Goal: Transaction & Acquisition: Purchase product/service

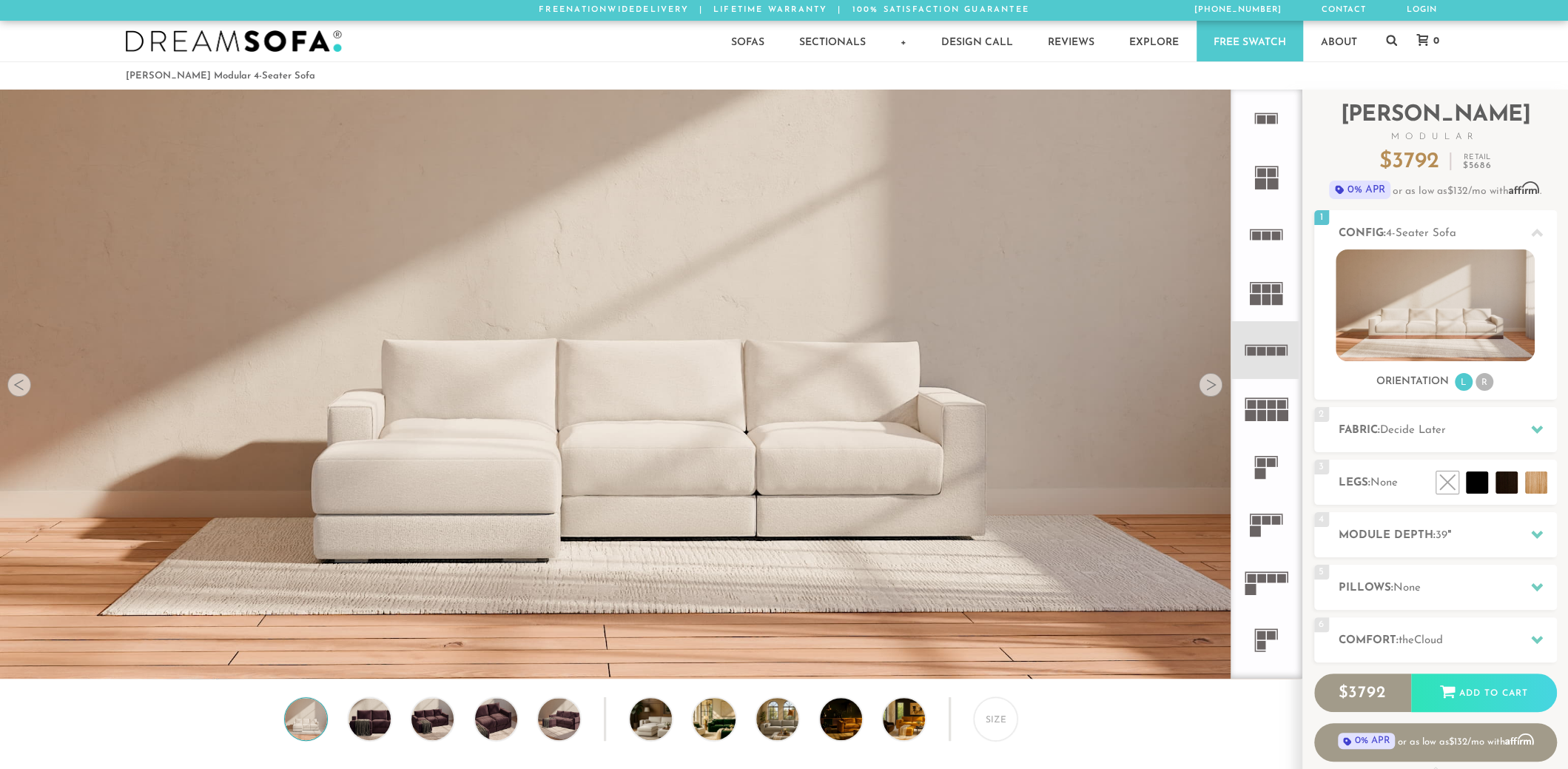
click at [1258, 349] on rect at bounding box center [1261, 351] width 9 height 9
click at [1215, 383] on div at bounding box center [1210, 385] width 24 height 24
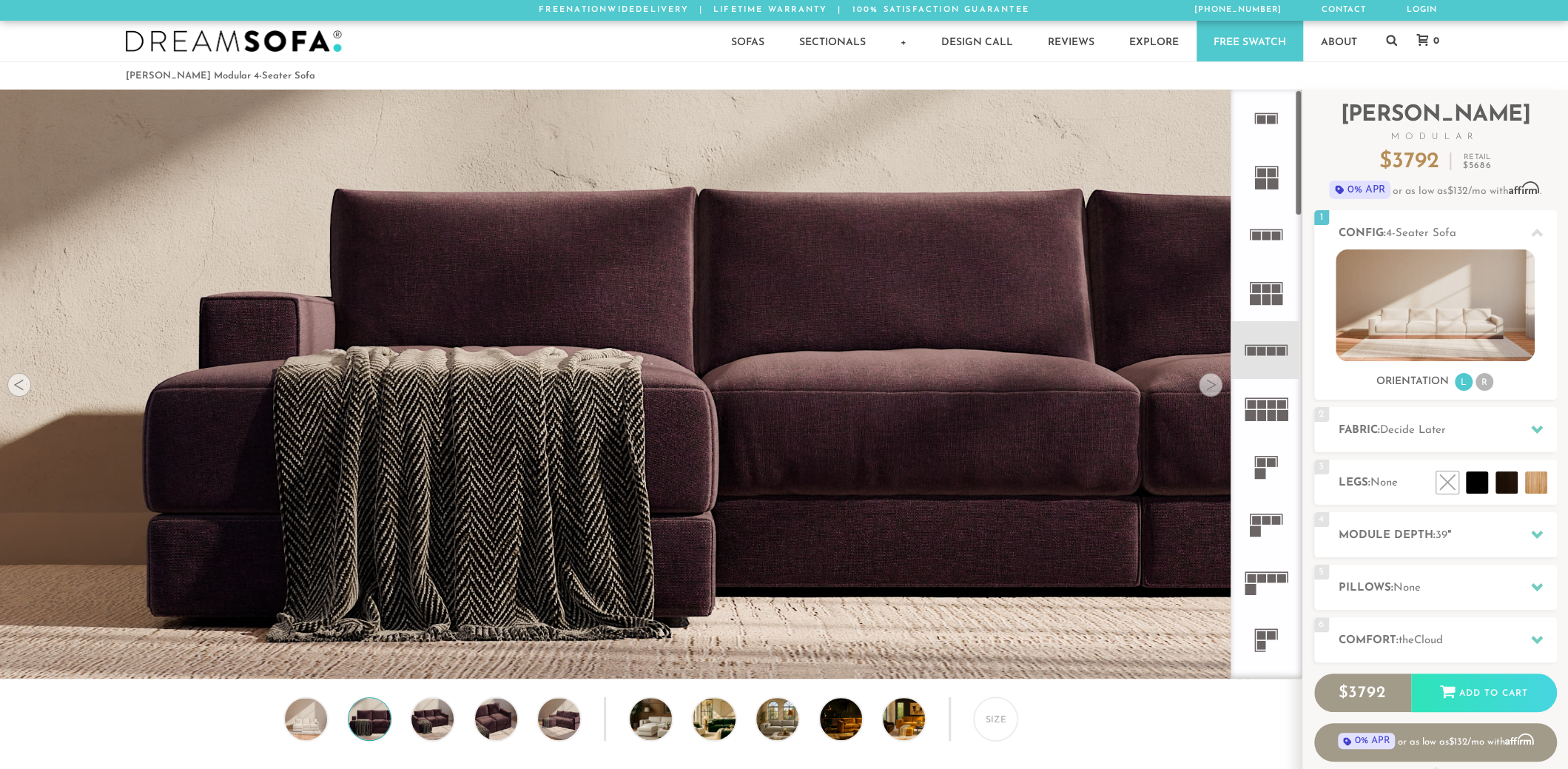
click at [1267, 345] on rect at bounding box center [1266, 345] width 43 height 2
click at [1538, 426] on icon at bounding box center [1536, 429] width 12 height 12
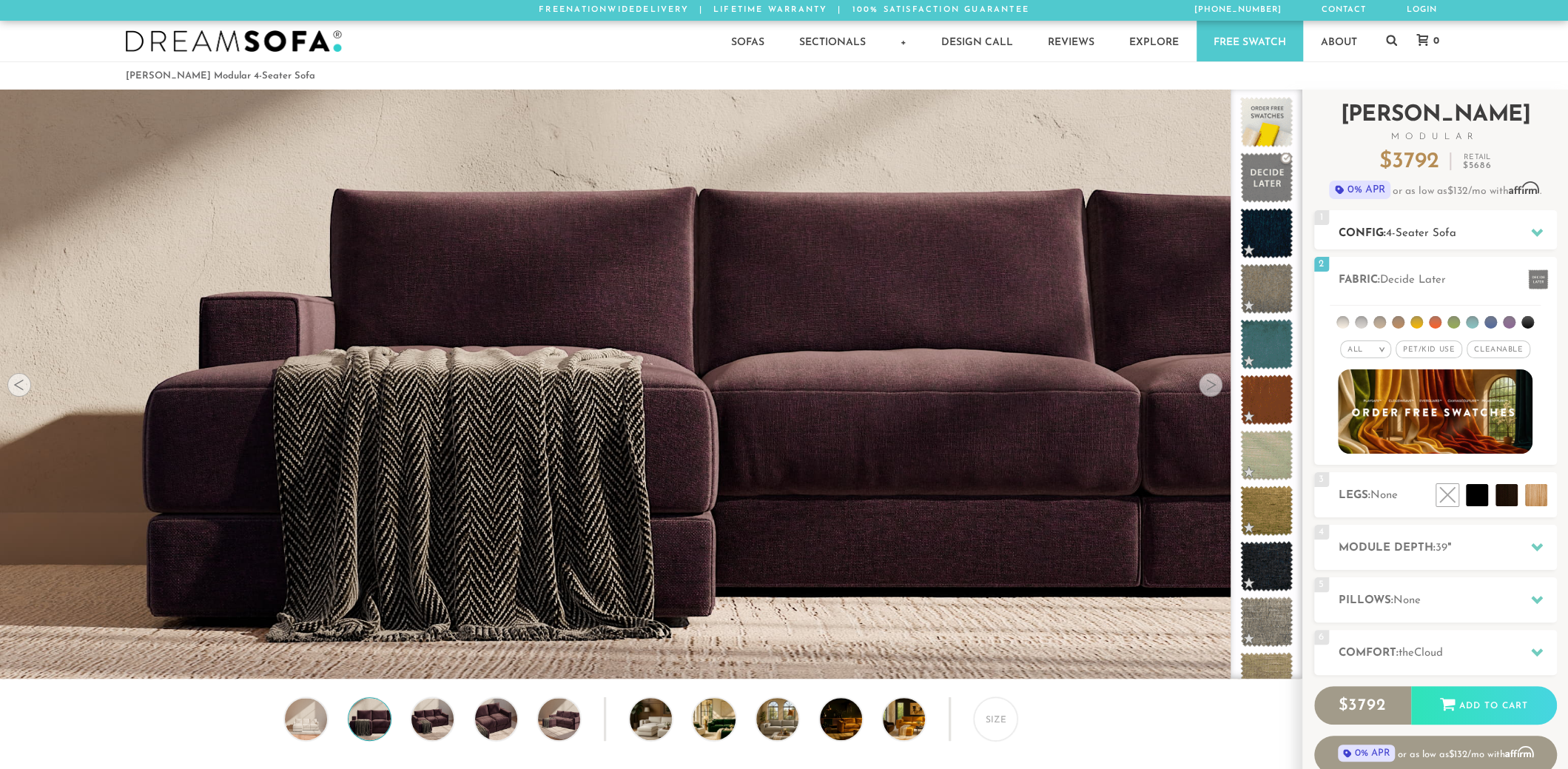
click at [1538, 232] on icon at bounding box center [1536, 232] width 12 height 9
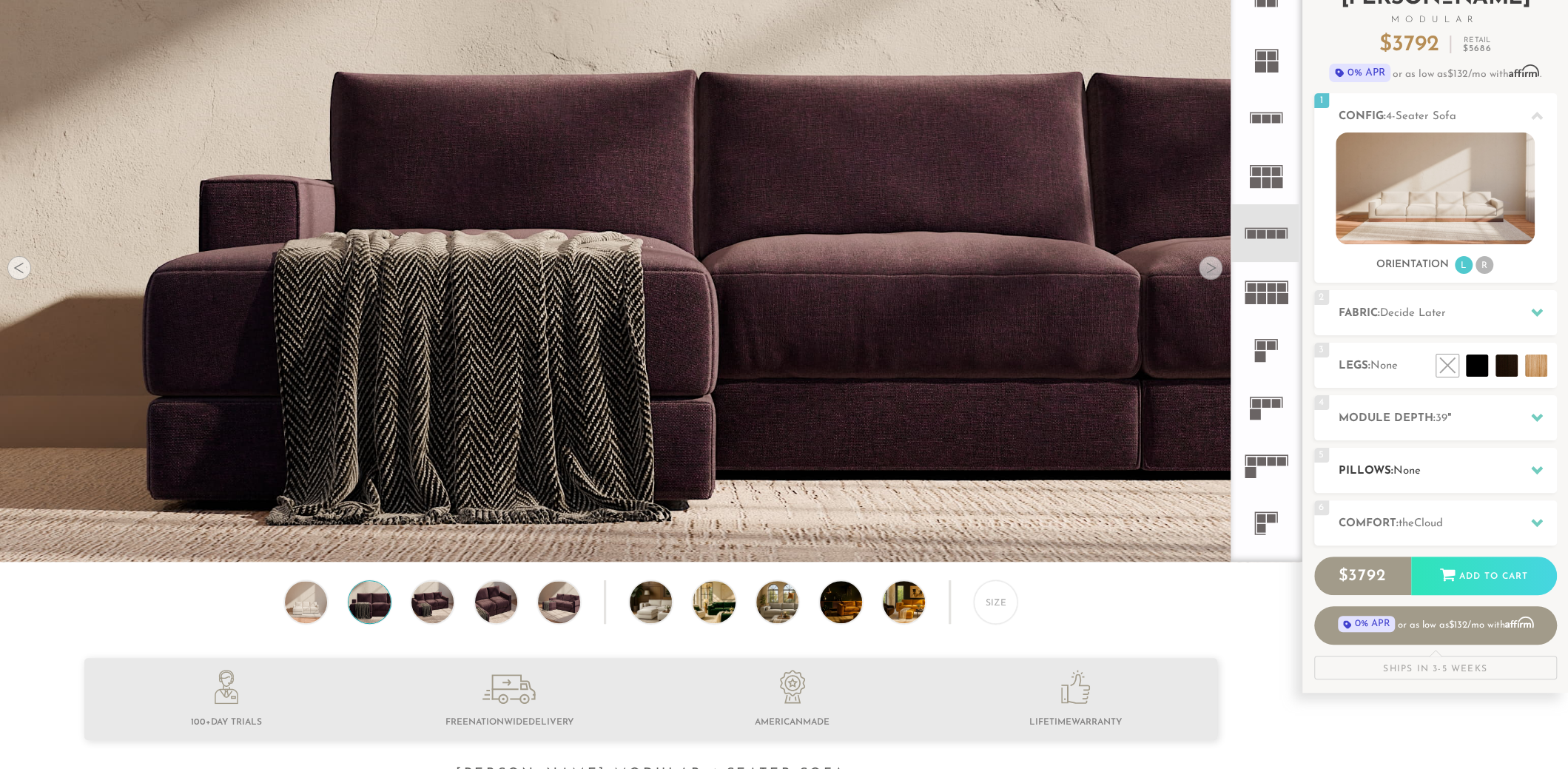
scroll to position [120, 0]
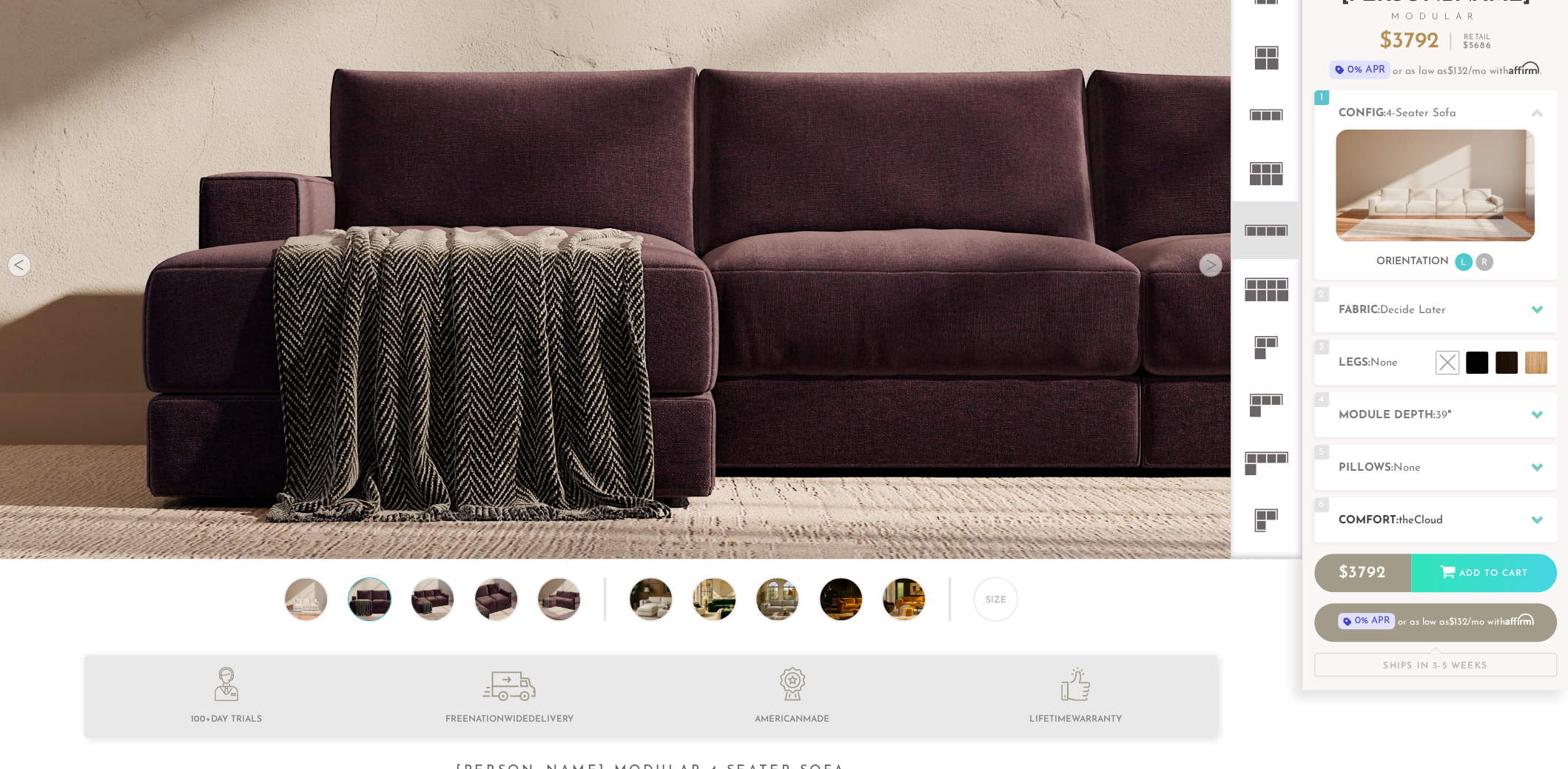
click at [1538, 514] on icon at bounding box center [1536, 519] width 12 height 12
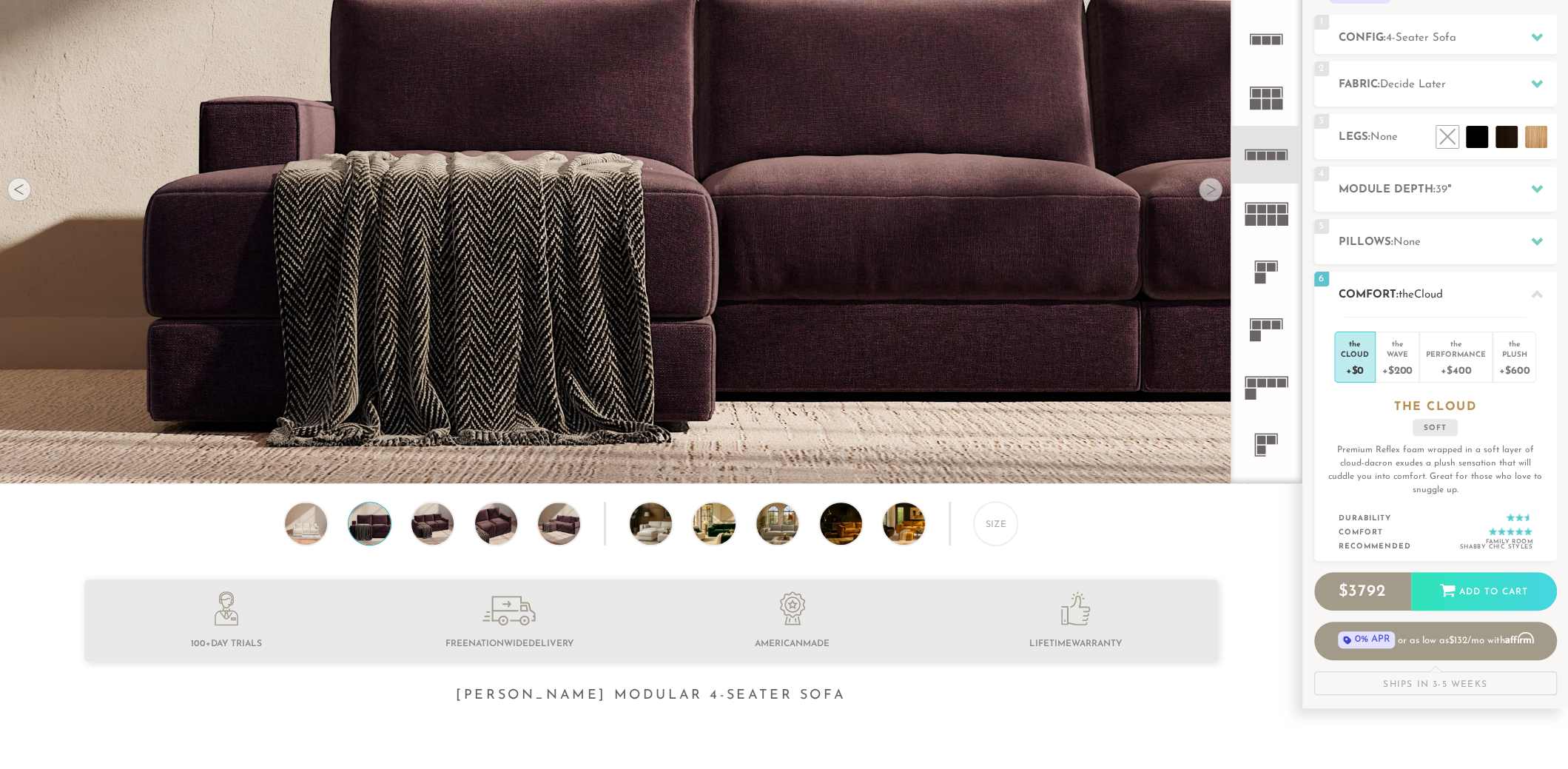
scroll to position [46, 0]
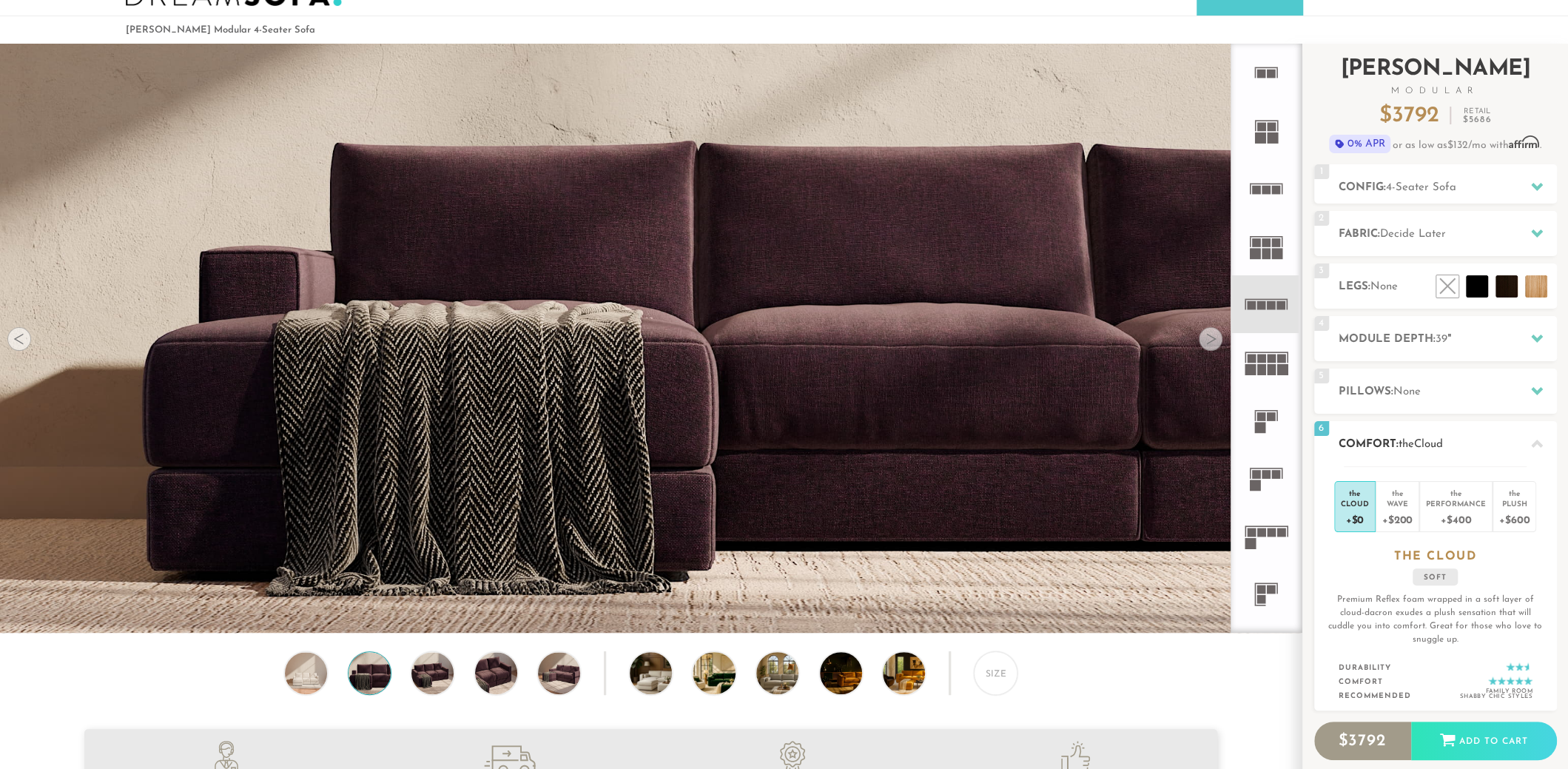
click at [1539, 436] on div at bounding box center [1536, 444] width 31 height 30
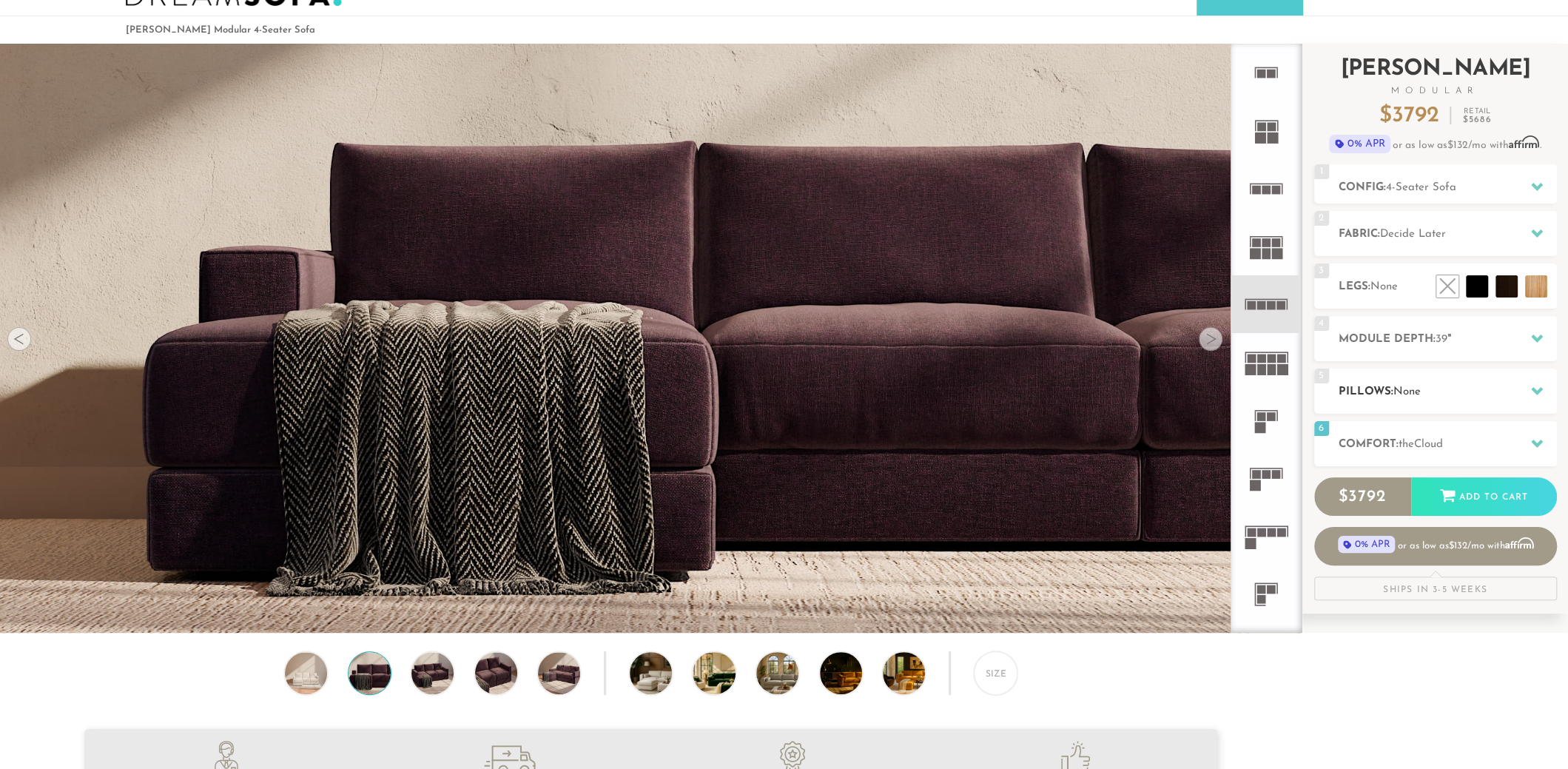
click at [1532, 392] on icon at bounding box center [1536, 390] width 12 height 12
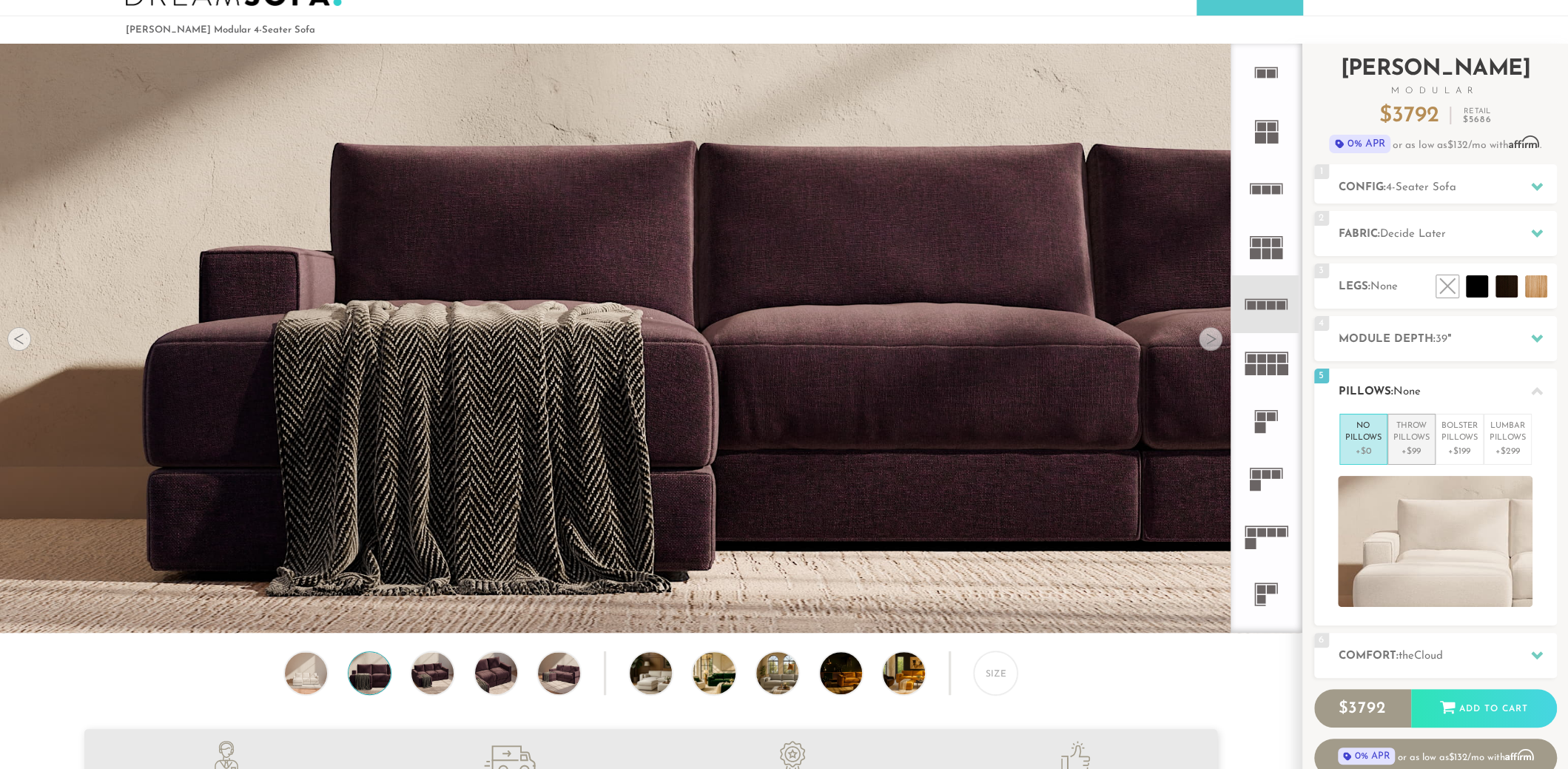
click at [1407, 448] on p "+$99" at bounding box center [1411, 451] width 36 height 13
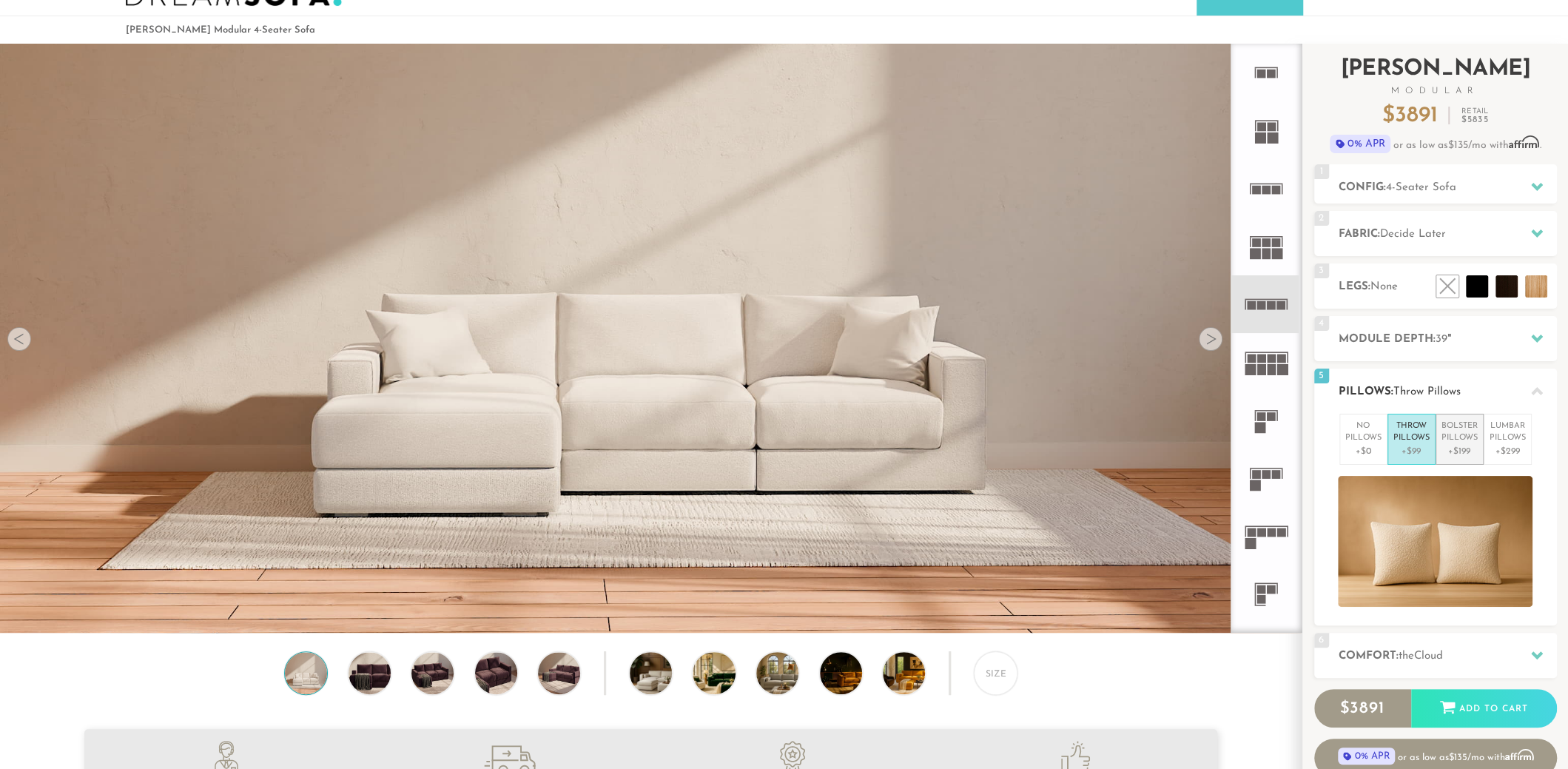
click at [1452, 448] on p "+$199" at bounding box center [1459, 451] width 36 height 13
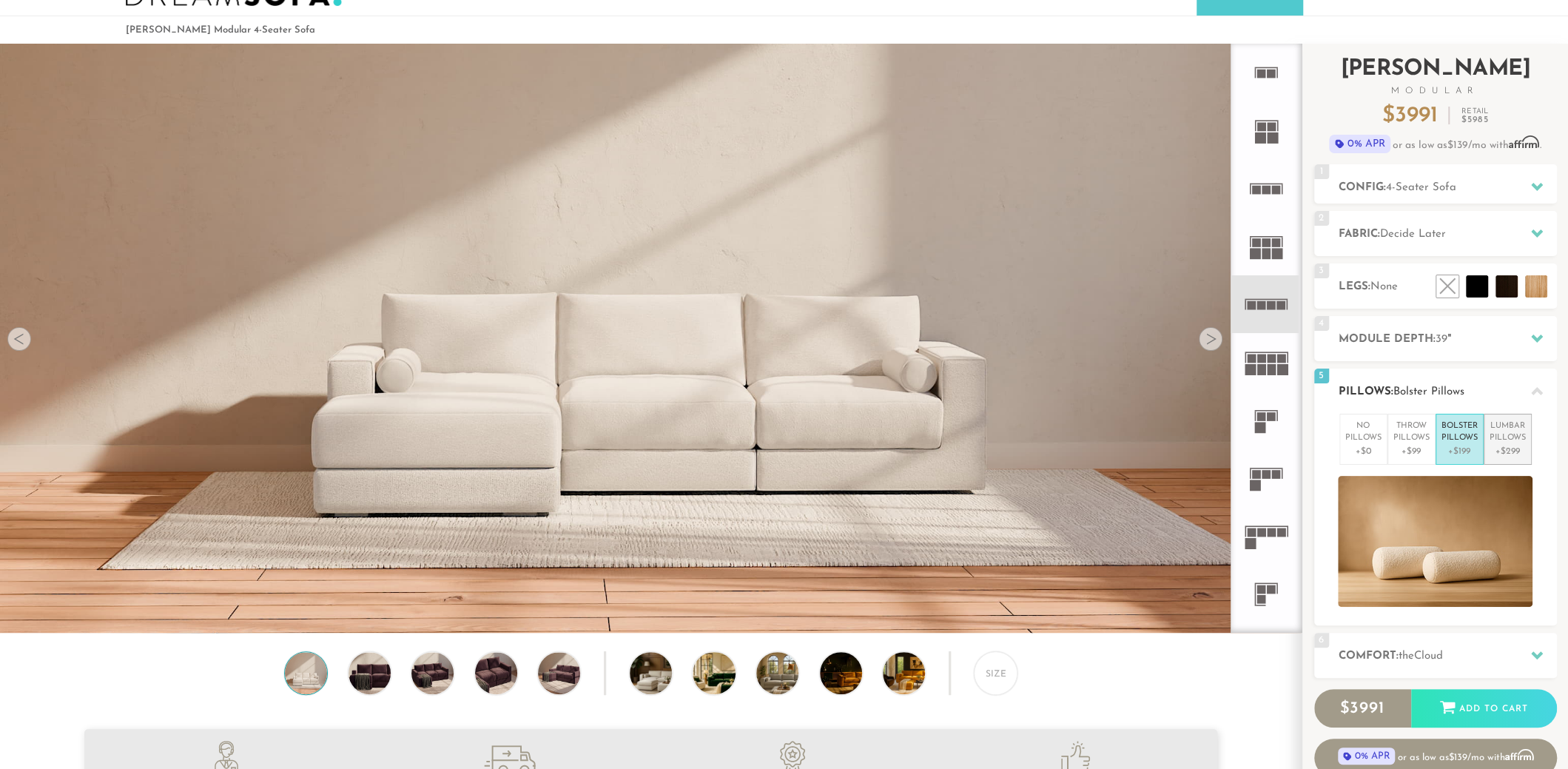
click at [1518, 440] on p "Lumbar Pillows" at bounding box center [1507, 433] width 36 height 25
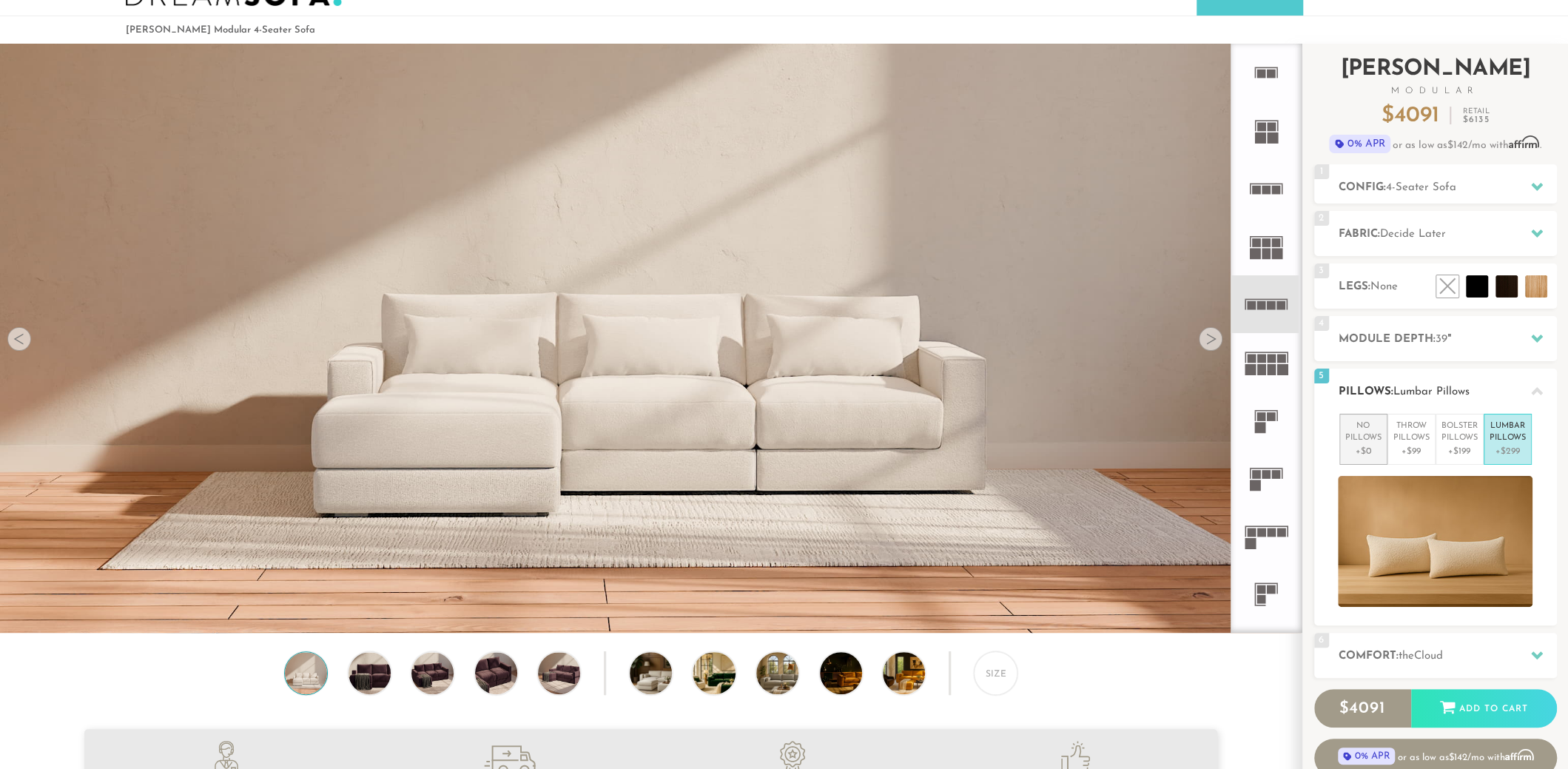
click at [1359, 447] on p "+$0" at bounding box center [1363, 451] width 36 height 13
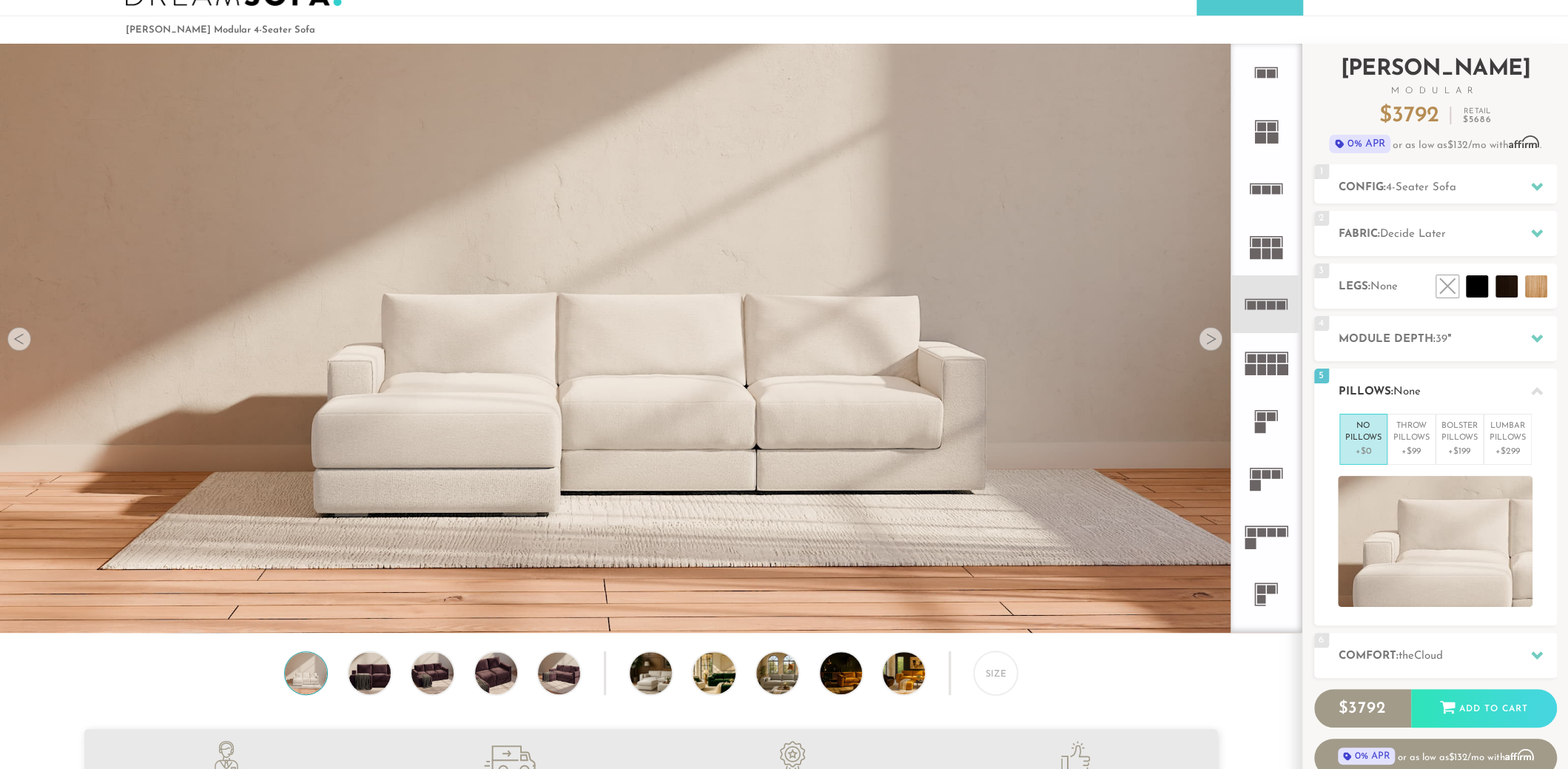
click at [1543, 389] on div at bounding box center [1536, 391] width 31 height 30
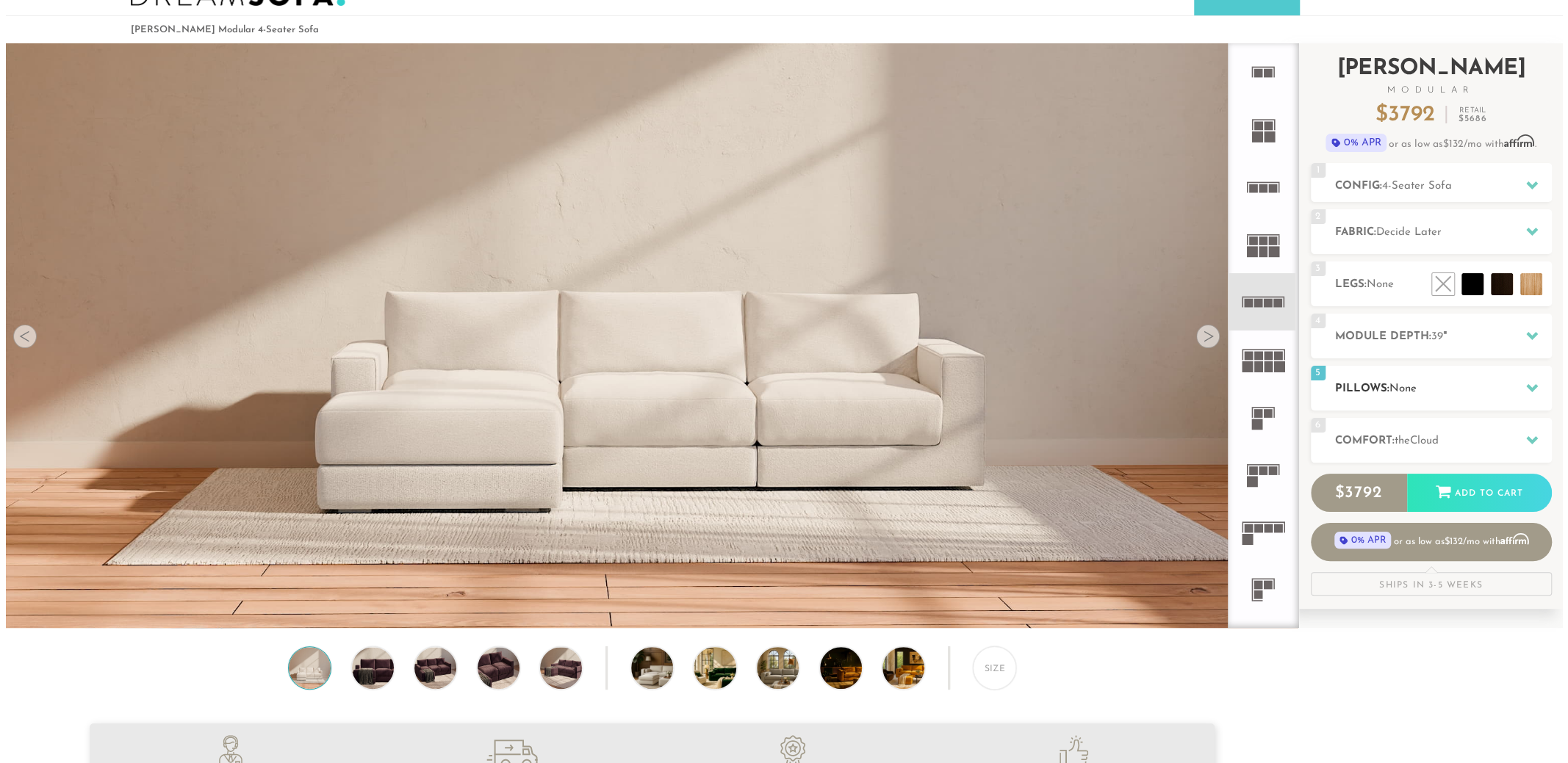
scroll to position [0, 0]
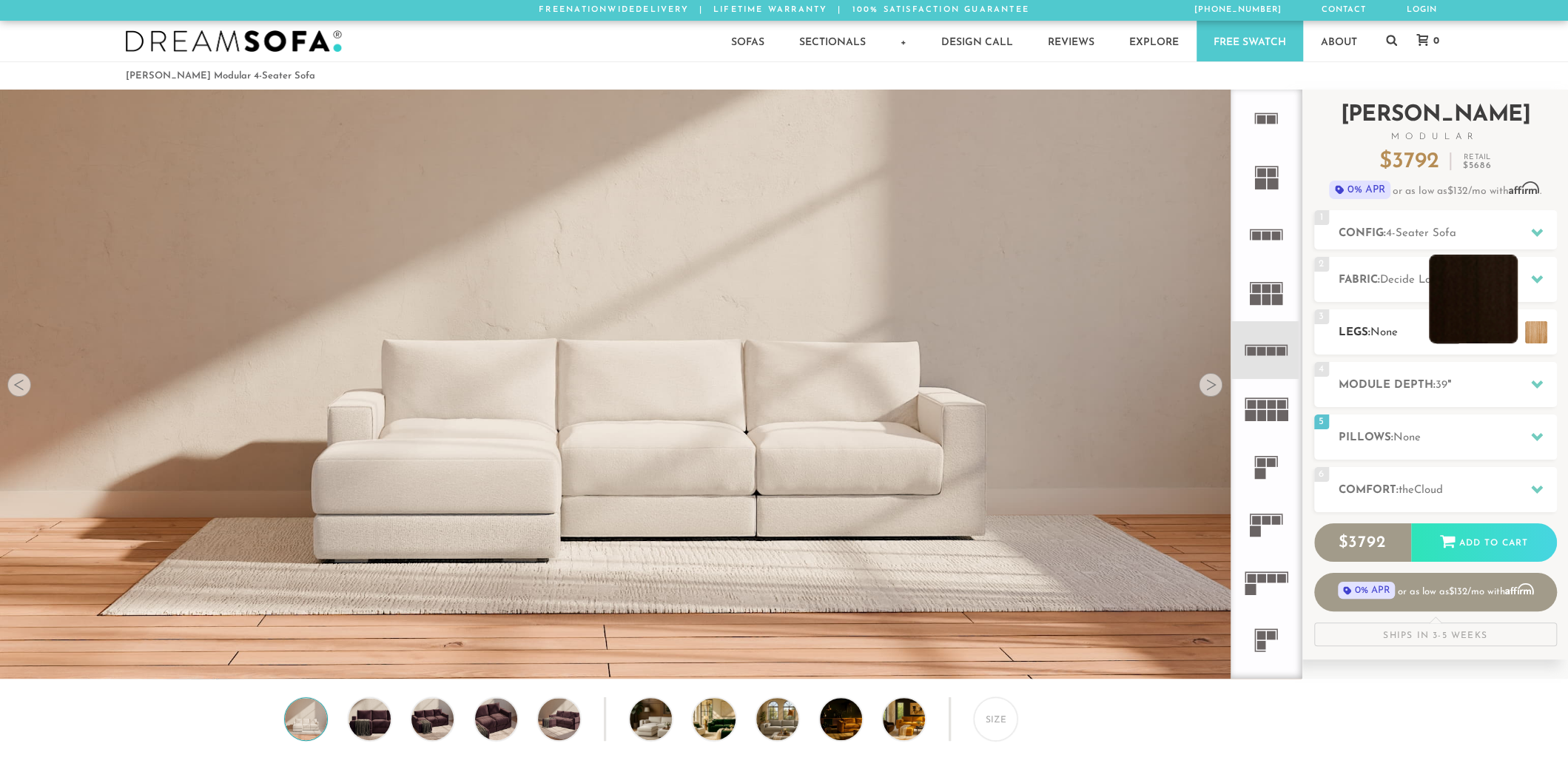
click at [1479, 324] on li at bounding box center [1477, 332] width 22 height 22
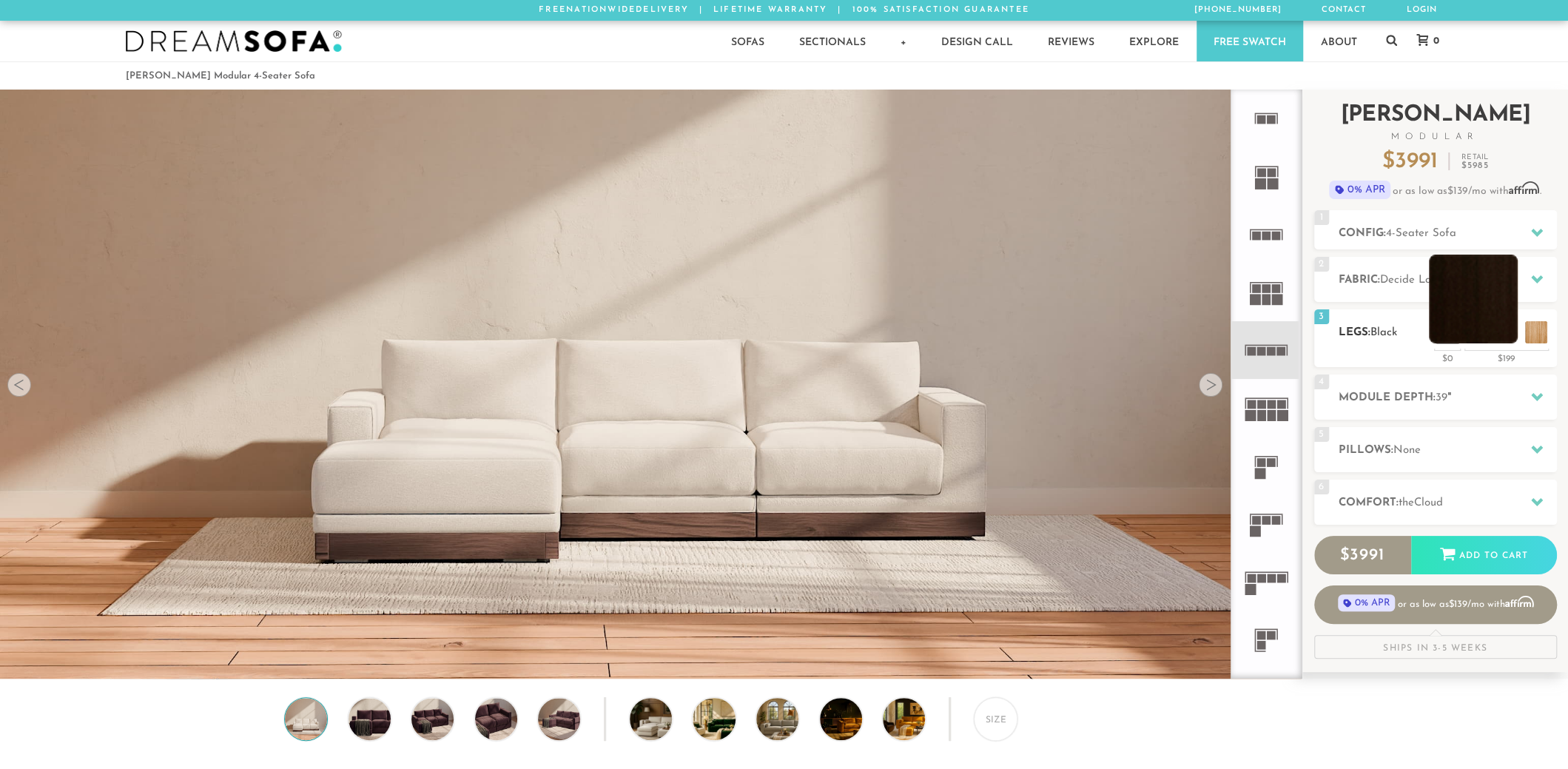
click at [1505, 329] on li at bounding box center [1473, 299] width 89 height 89
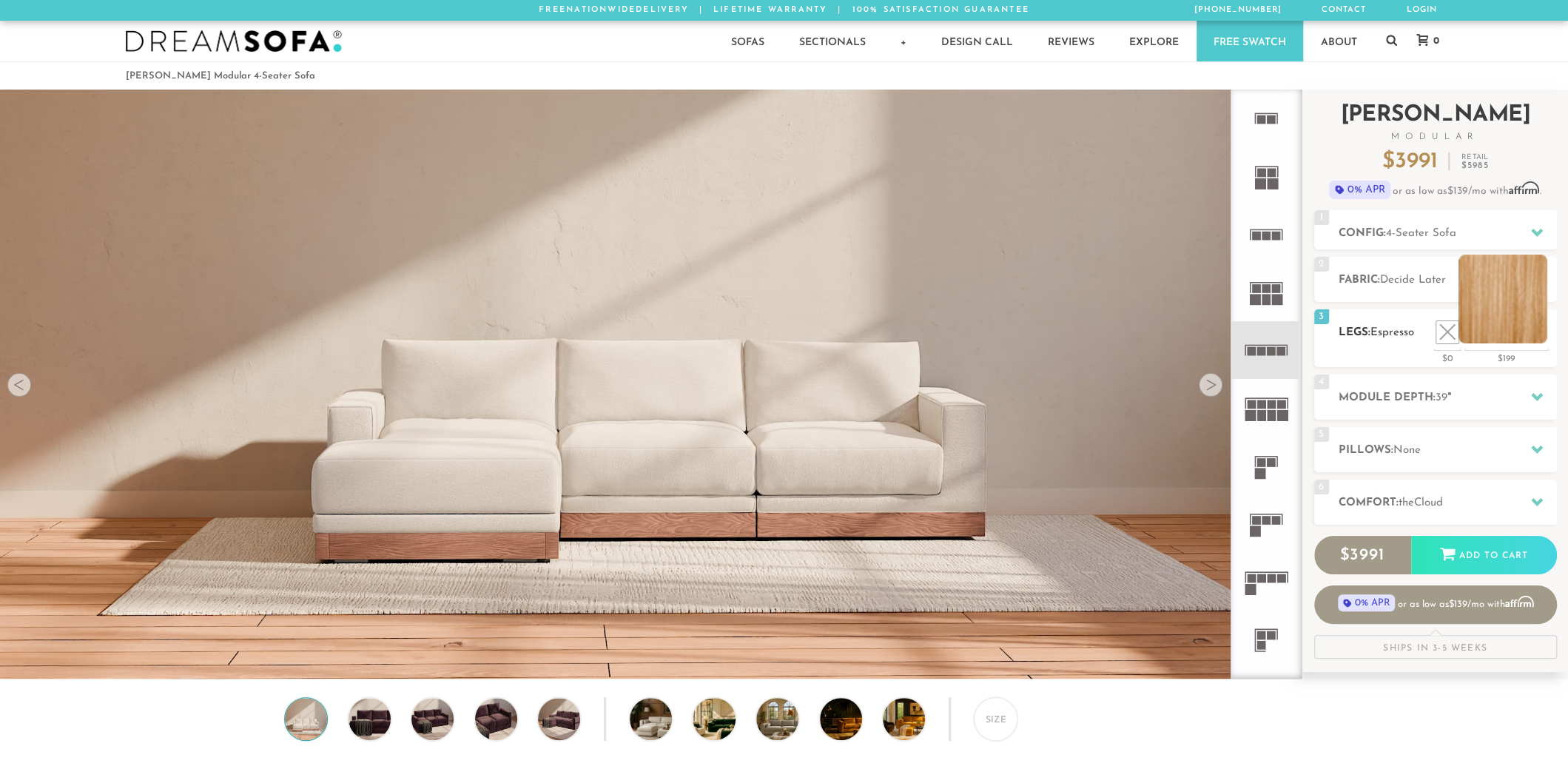
click at [1538, 332] on li at bounding box center [1502, 299] width 89 height 89
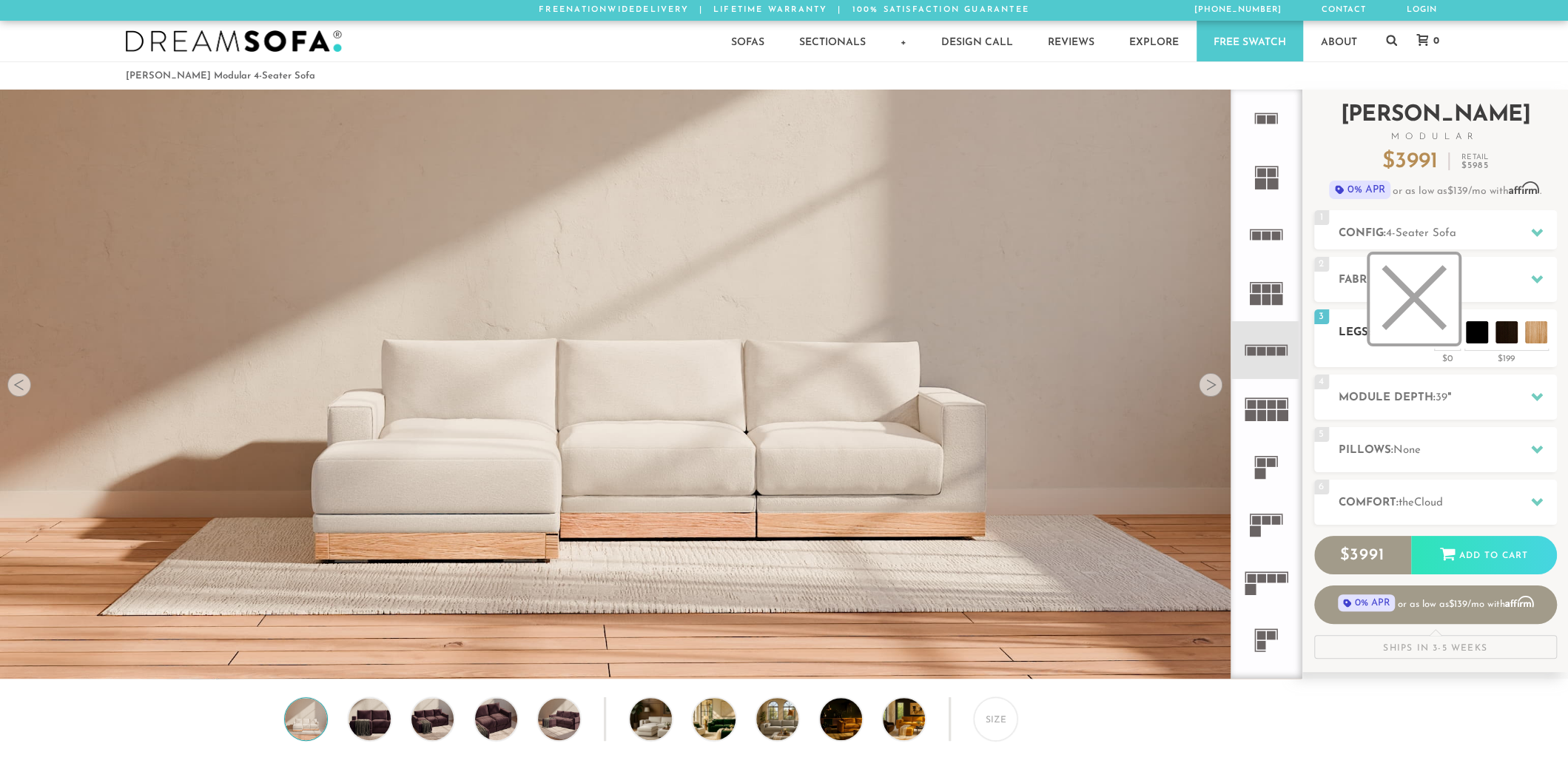
click at [1447, 332] on li at bounding box center [1414, 299] width 89 height 89
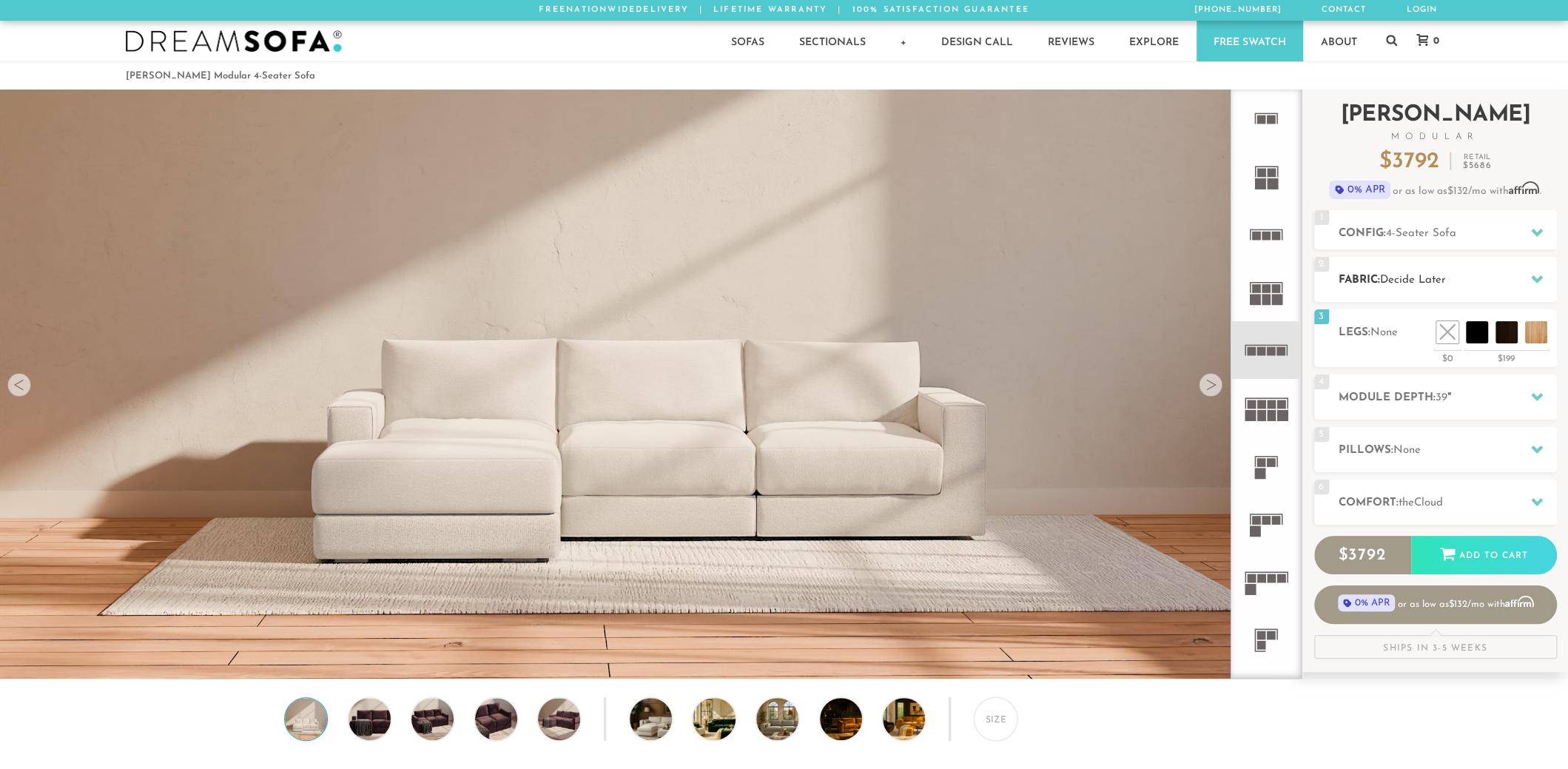
click at [1541, 273] on icon at bounding box center [1536, 279] width 12 height 12
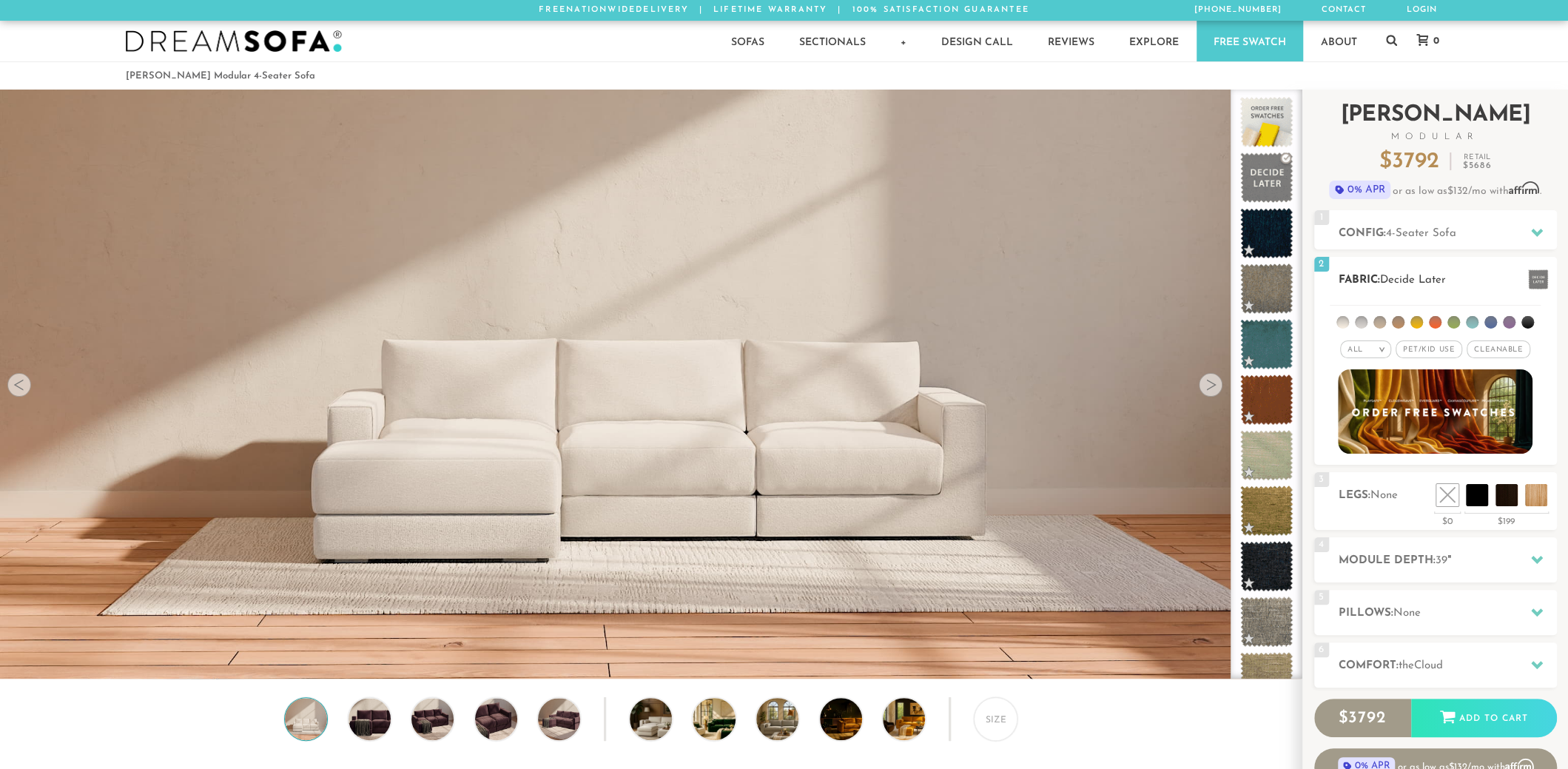
click at [1539, 277] on span at bounding box center [1538, 280] width 20 height 20
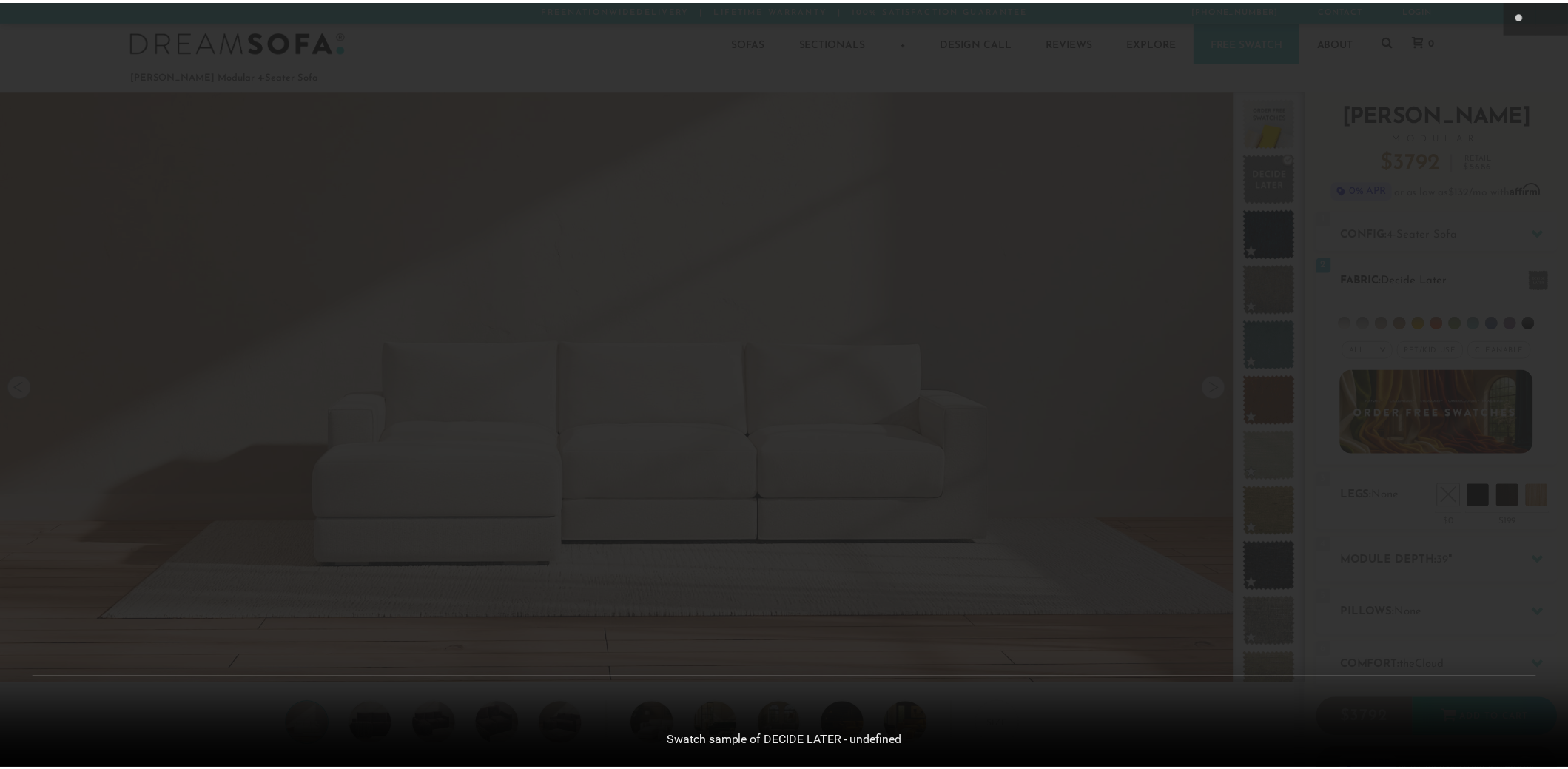
scroll to position [17874, 1567]
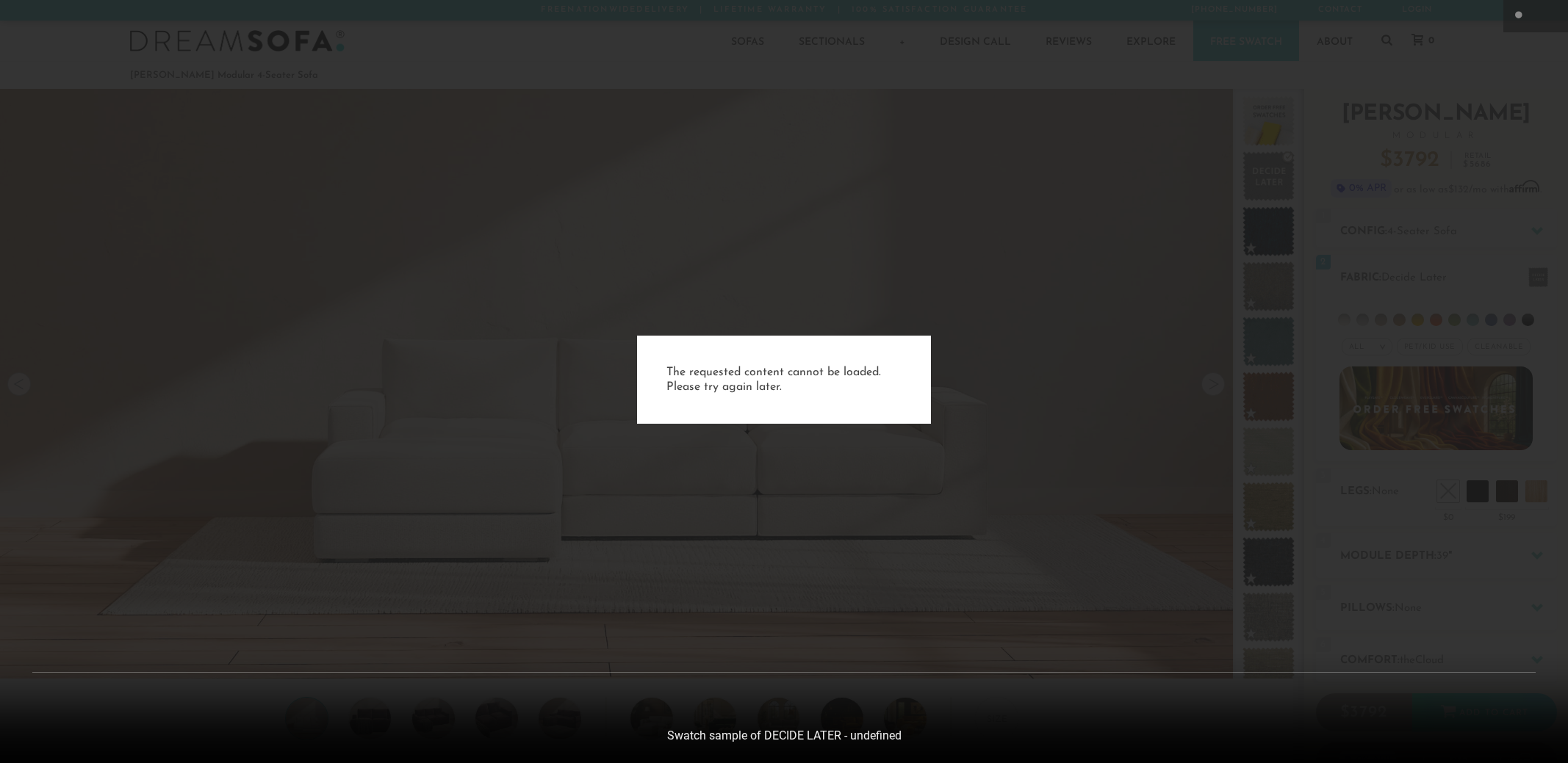
click at [1447, 376] on div "The requested content cannot be loaded. Please try again later." at bounding box center [784, 381] width 1568 height 763
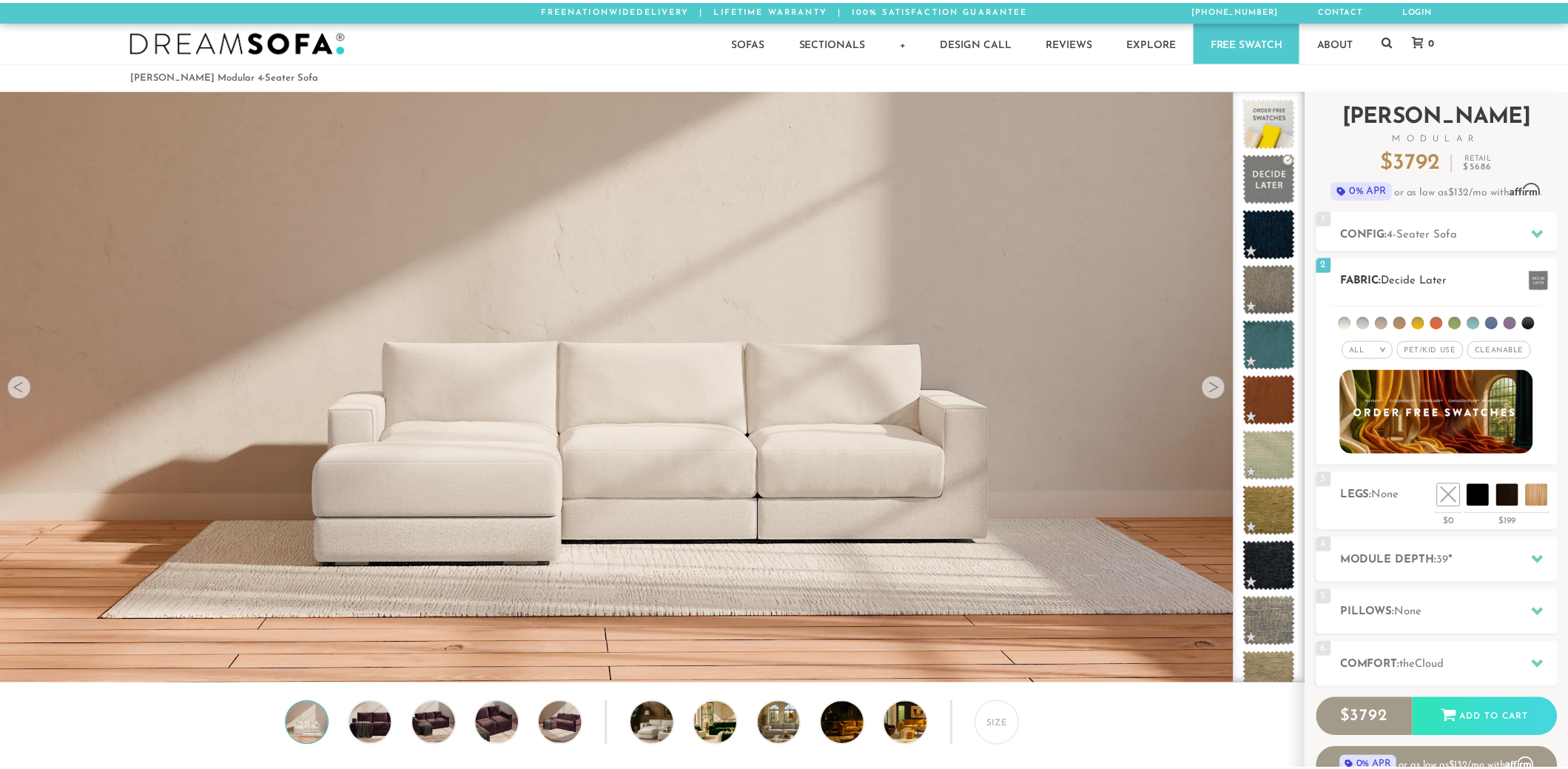
scroll to position [12, 12]
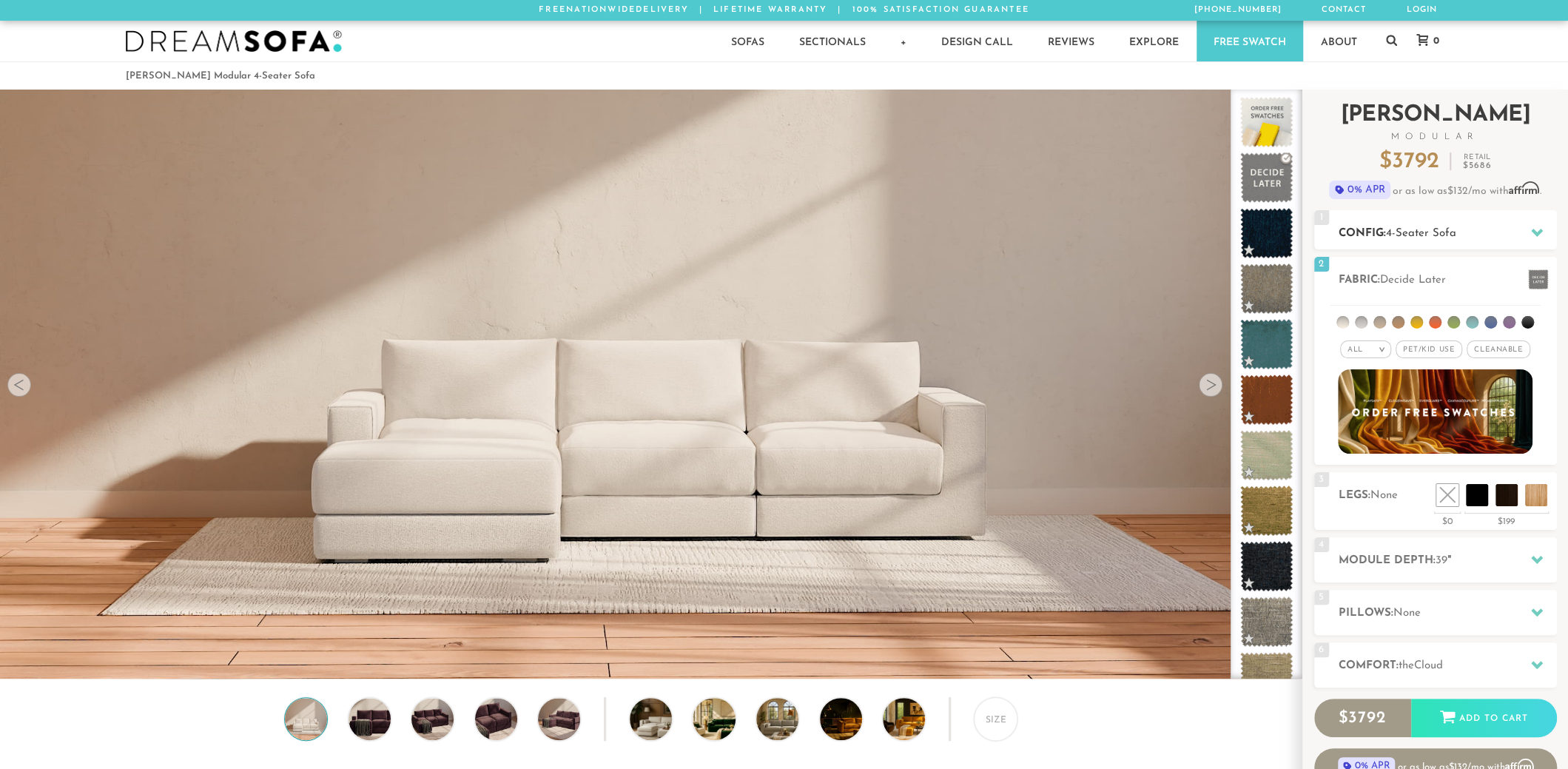
click at [1537, 227] on icon at bounding box center [1536, 232] width 12 height 12
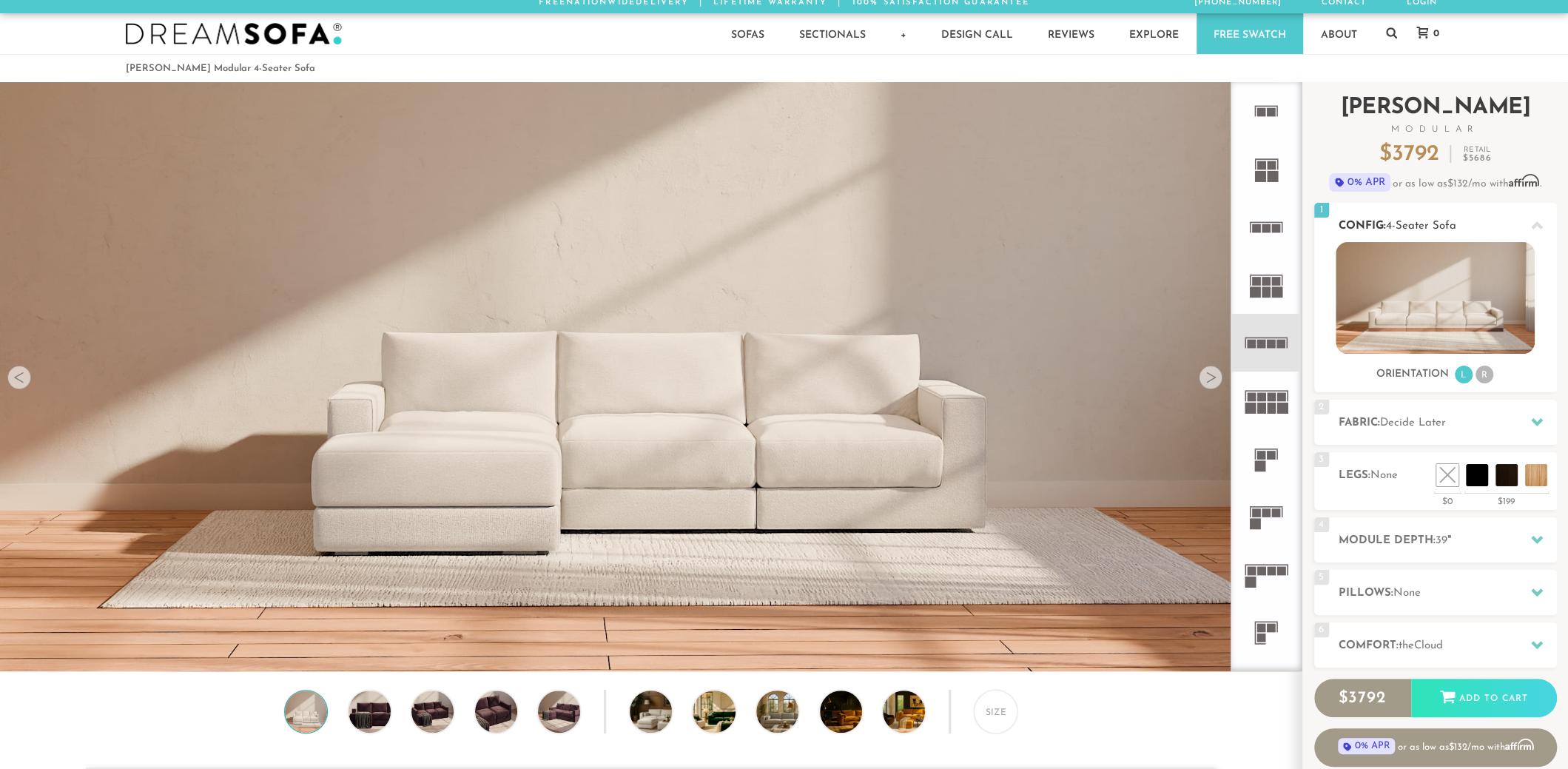
scroll to position [0, 0]
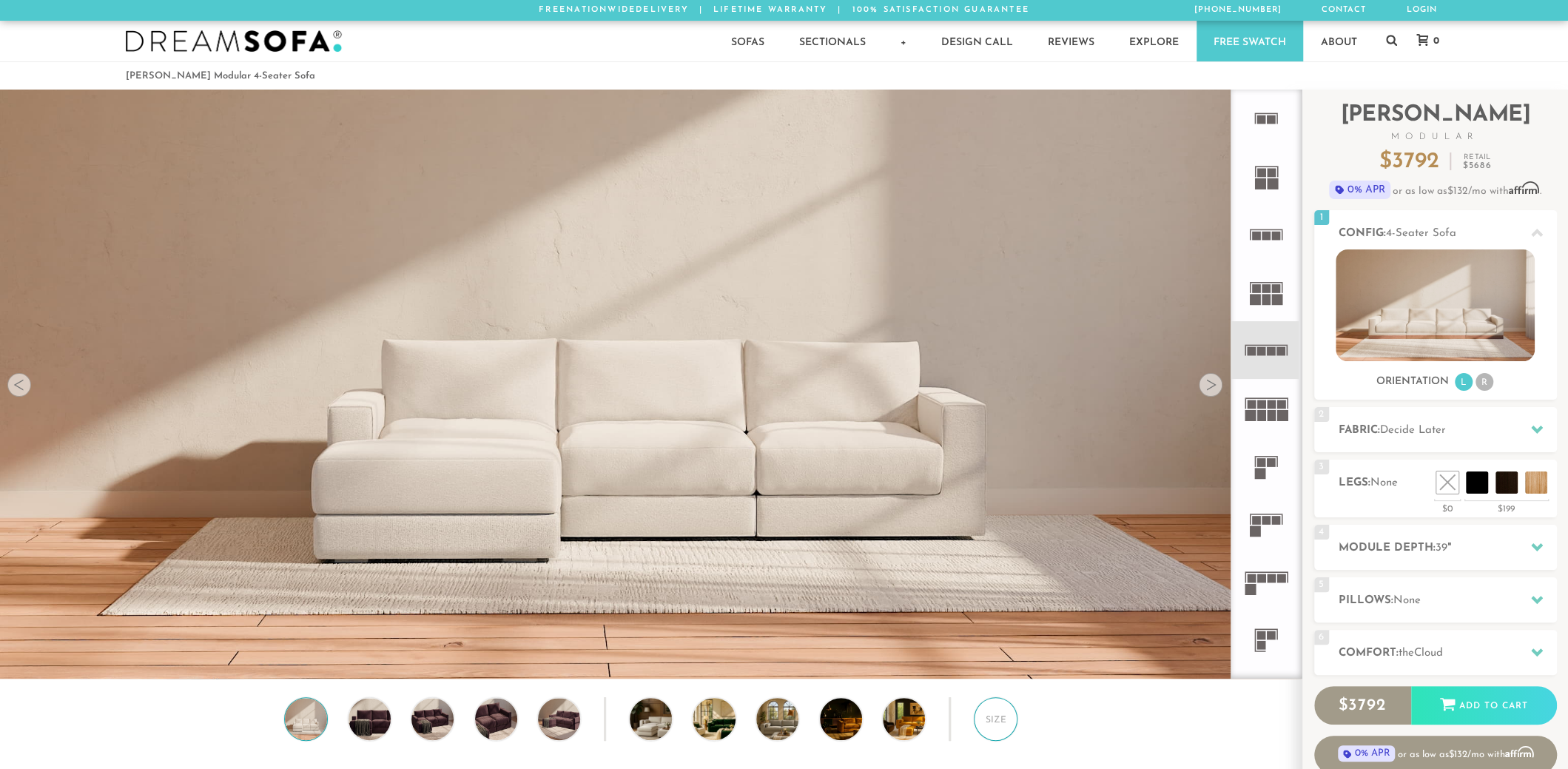
click at [995, 714] on div "Size" at bounding box center [995, 719] width 43 height 43
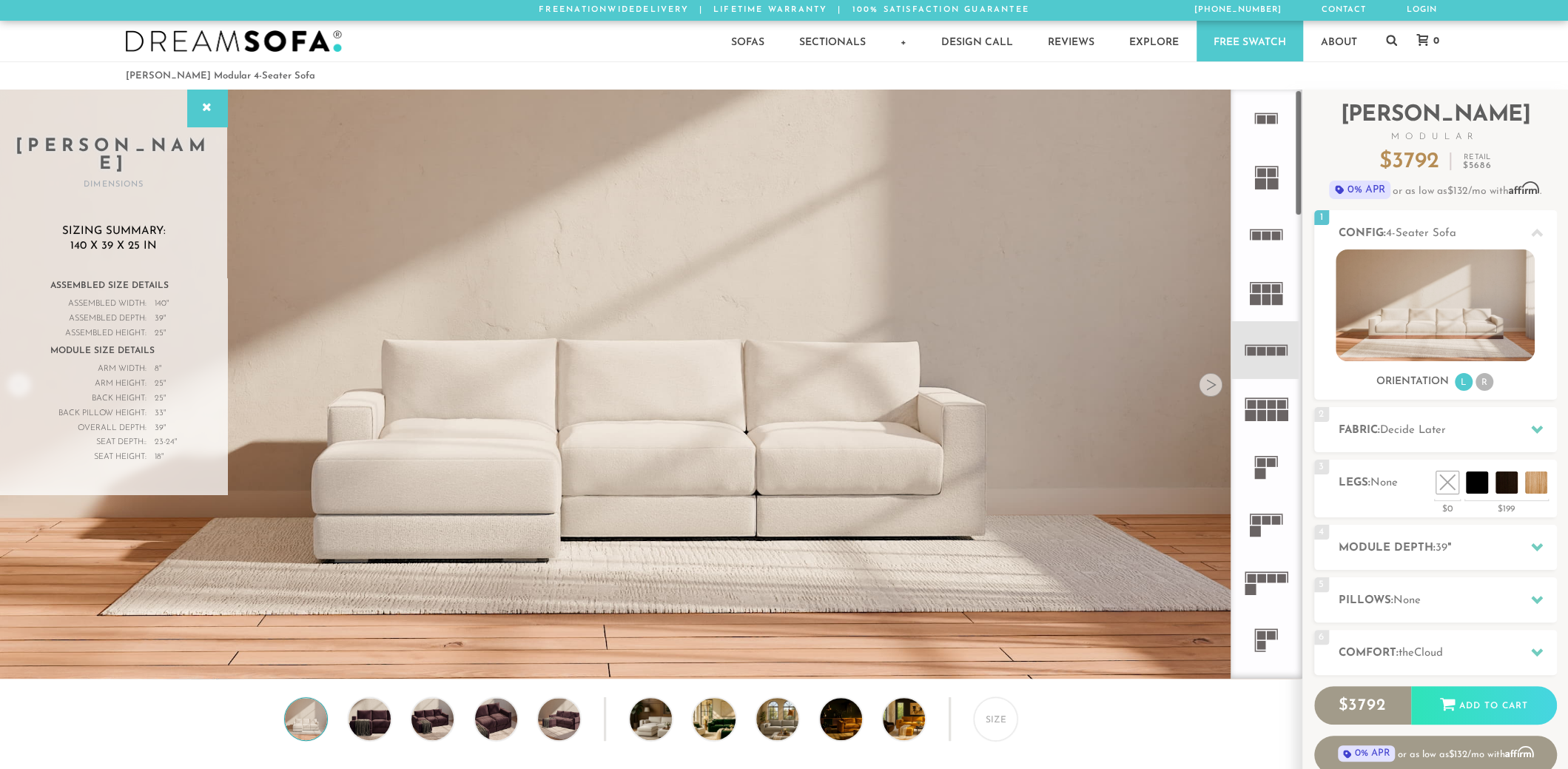
click at [1270, 570] on icon at bounding box center [1265, 582] width 58 height 58
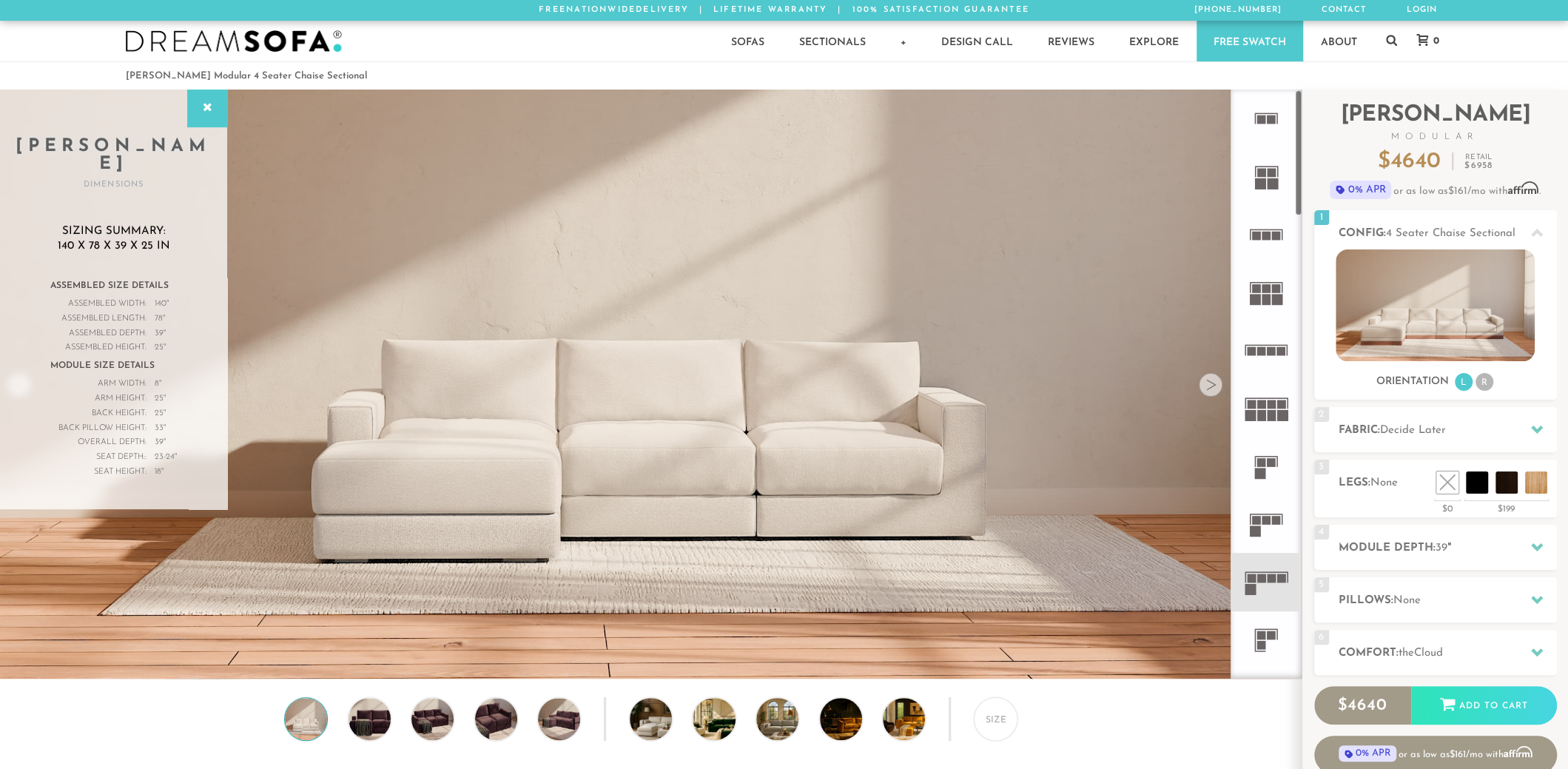
click at [1268, 226] on icon at bounding box center [1265, 235] width 58 height 58
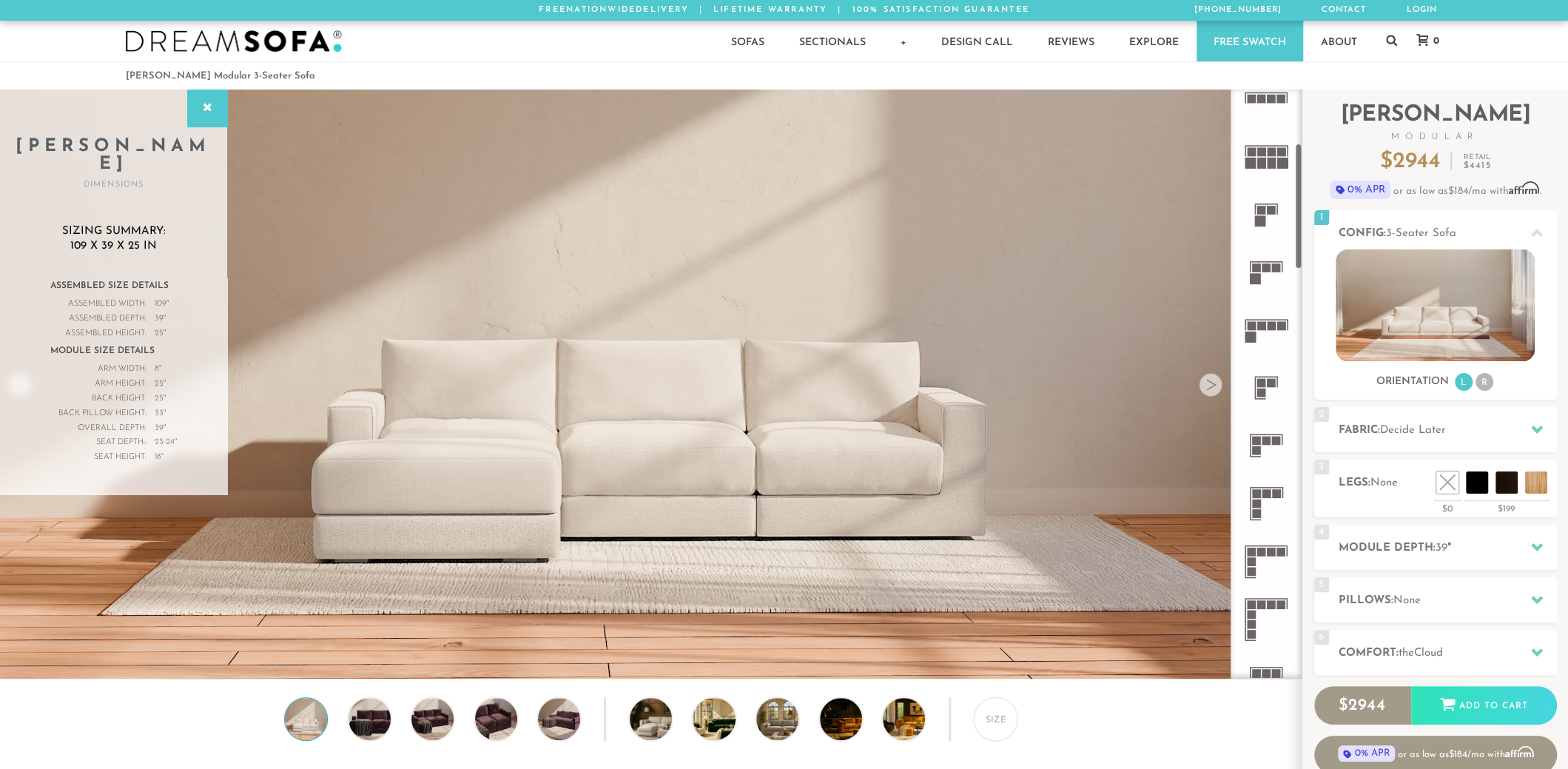
scroll to position [251, 0]
click at [1262, 278] on icon at bounding box center [1265, 273] width 58 height 58
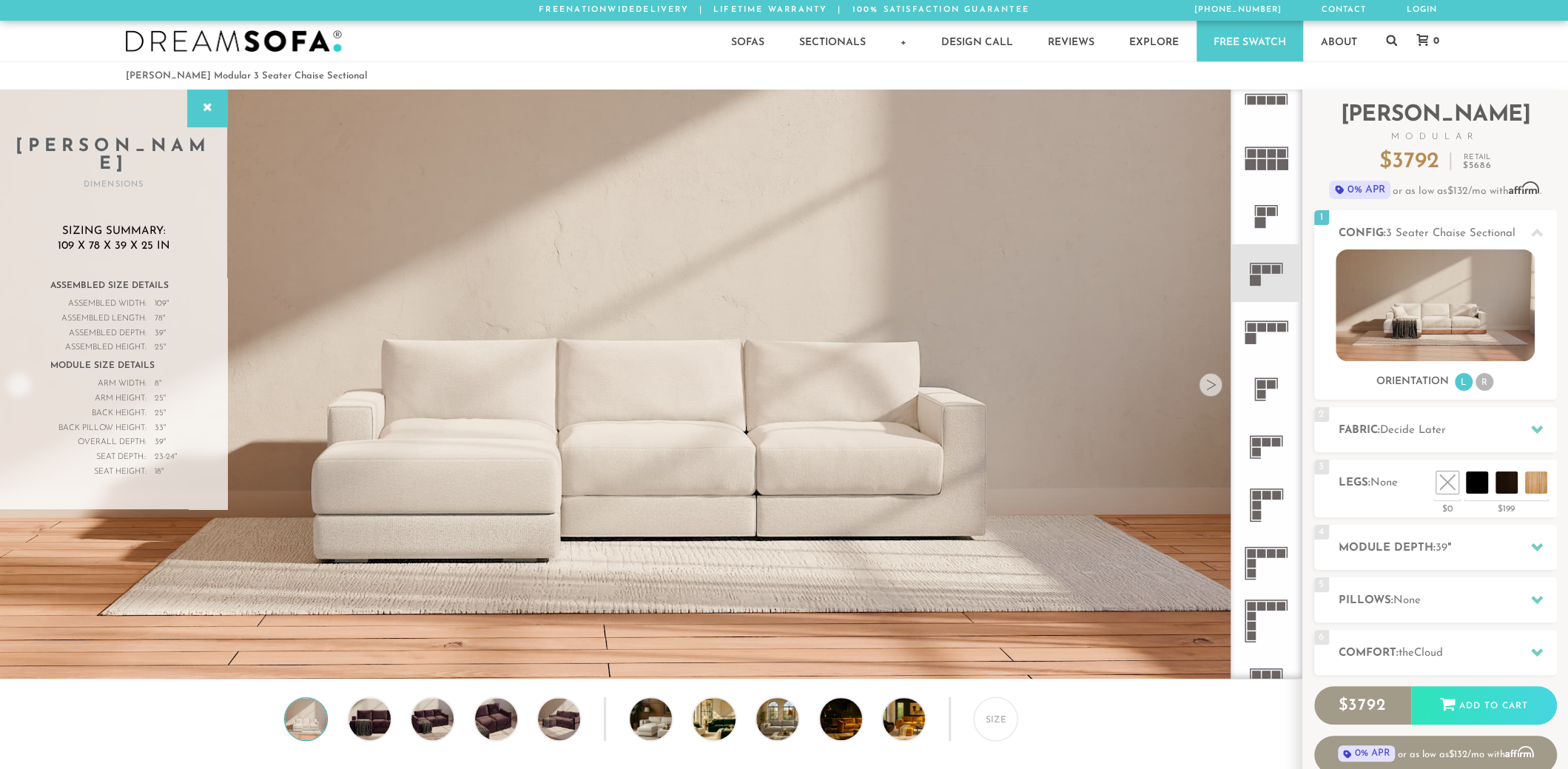
click at [1262, 334] on icon at bounding box center [1265, 331] width 58 height 58
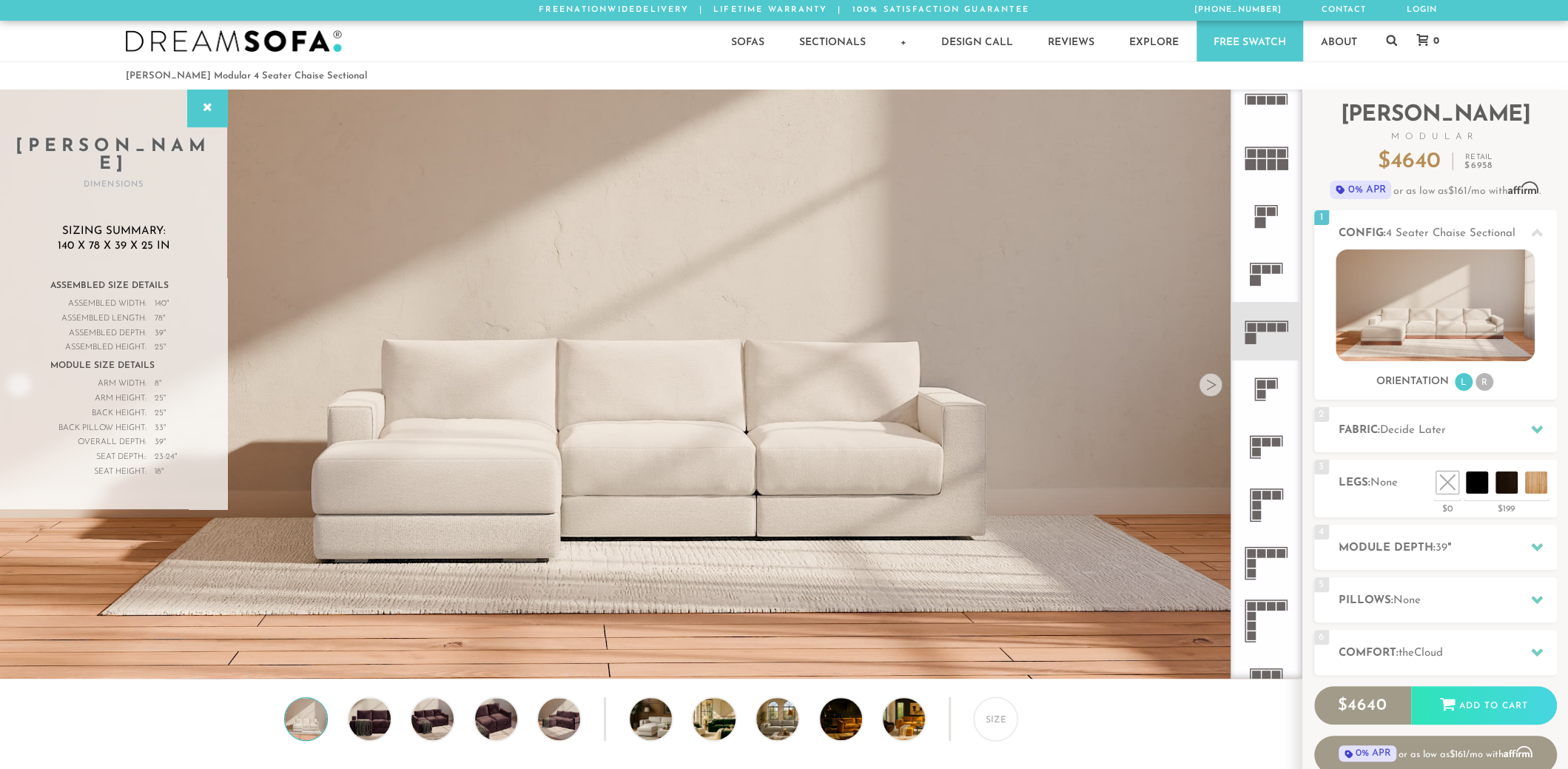
click at [1268, 548] on icon at bounding box center [1265, 563] width 58 height 58
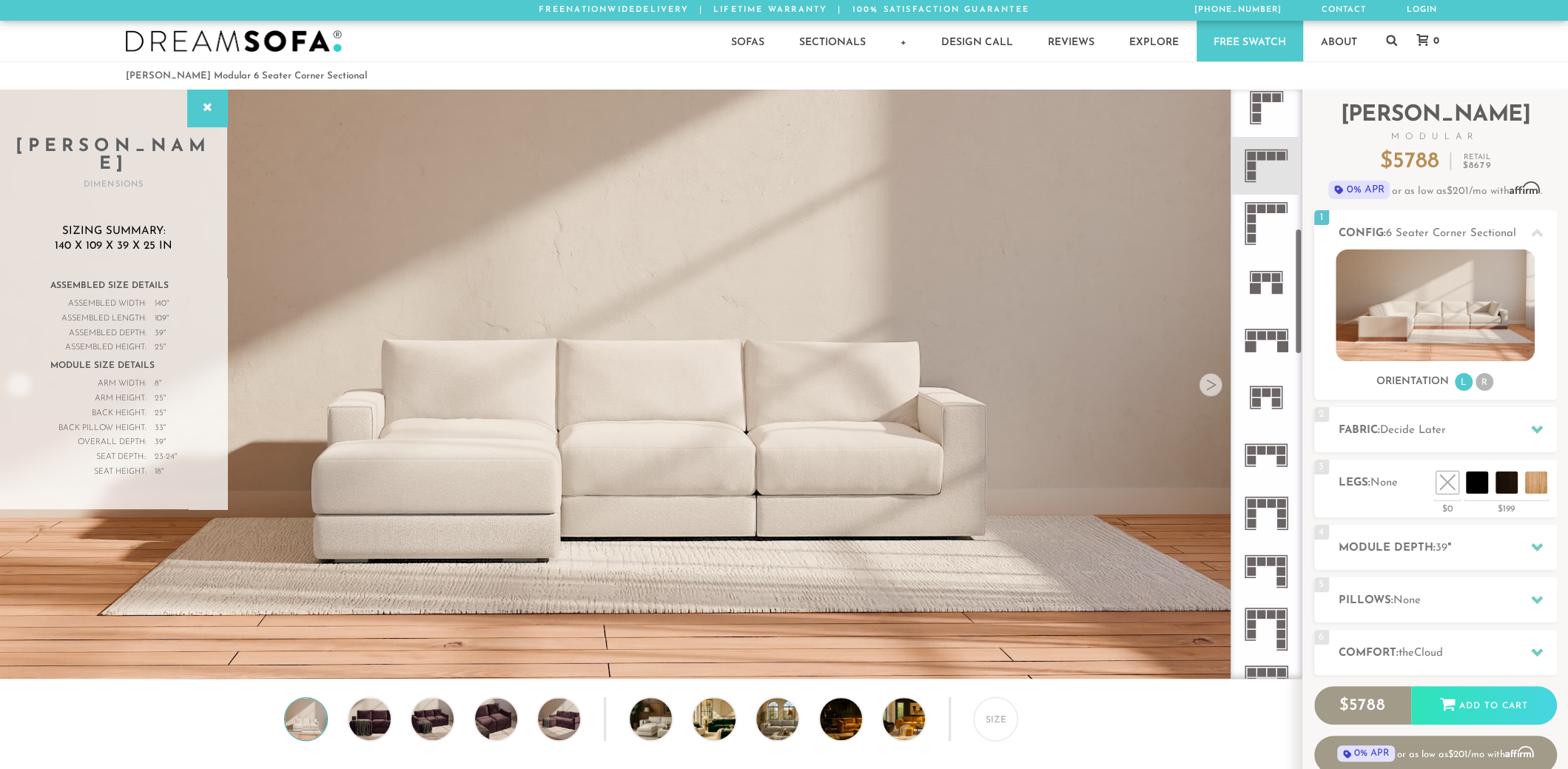
scroll to position [650, 0]
click at [1268, 453] on icon at bounding box center [1265, 454] width 58 height 58
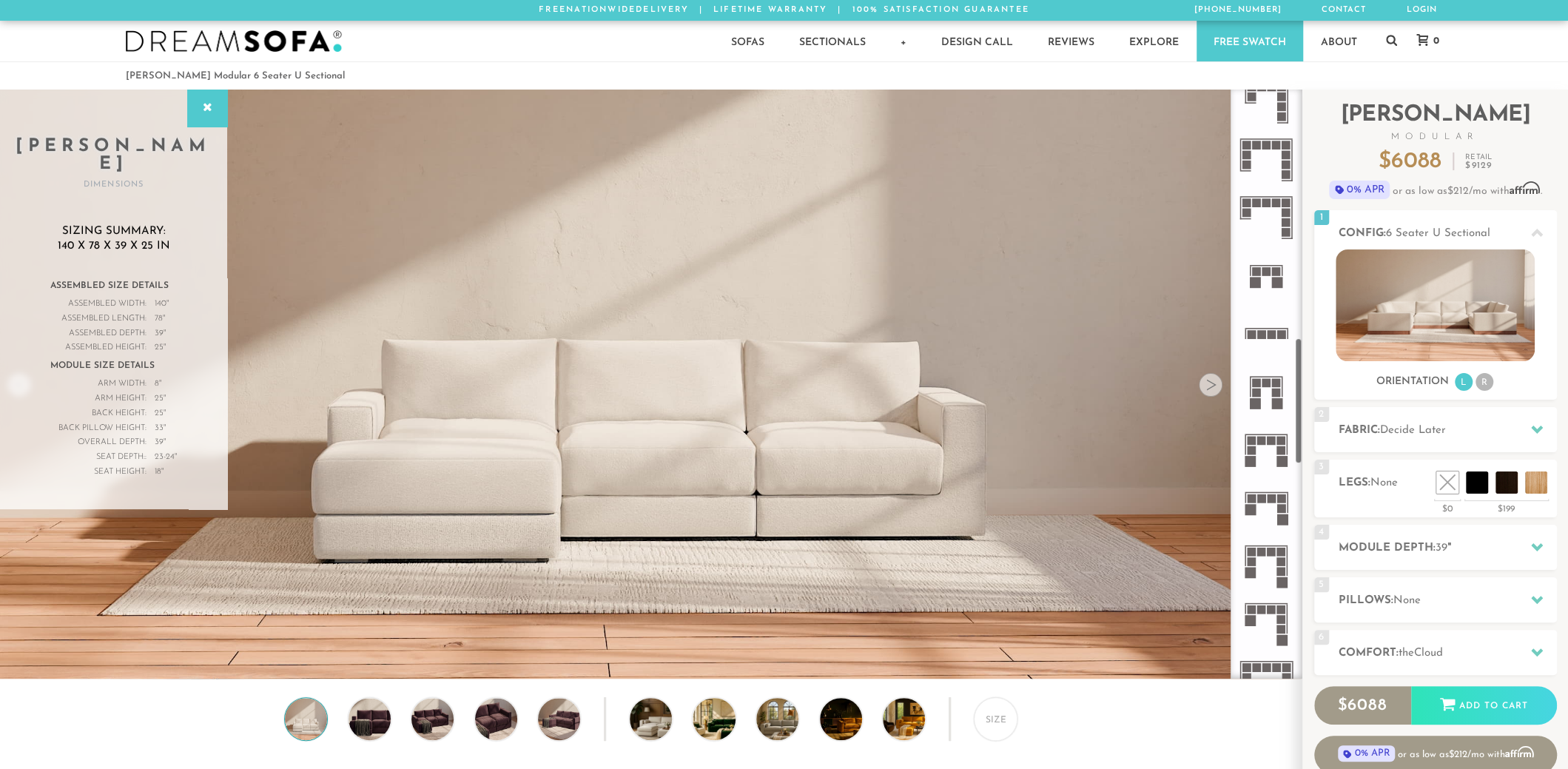
scroll to position [1275, 0]
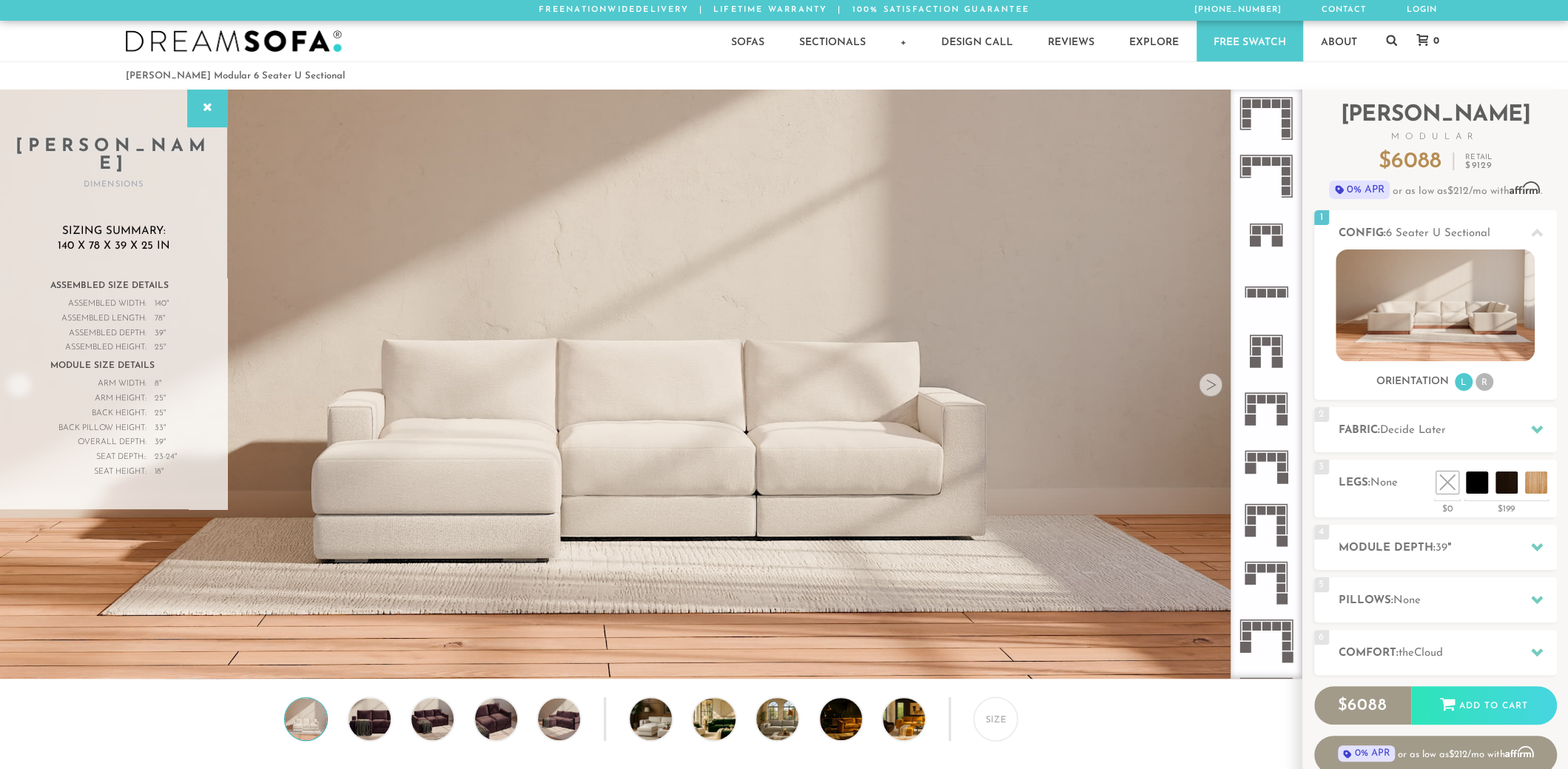
click at [1262, 294] on rect at bounding box center [1261, 293] width 9 height 9
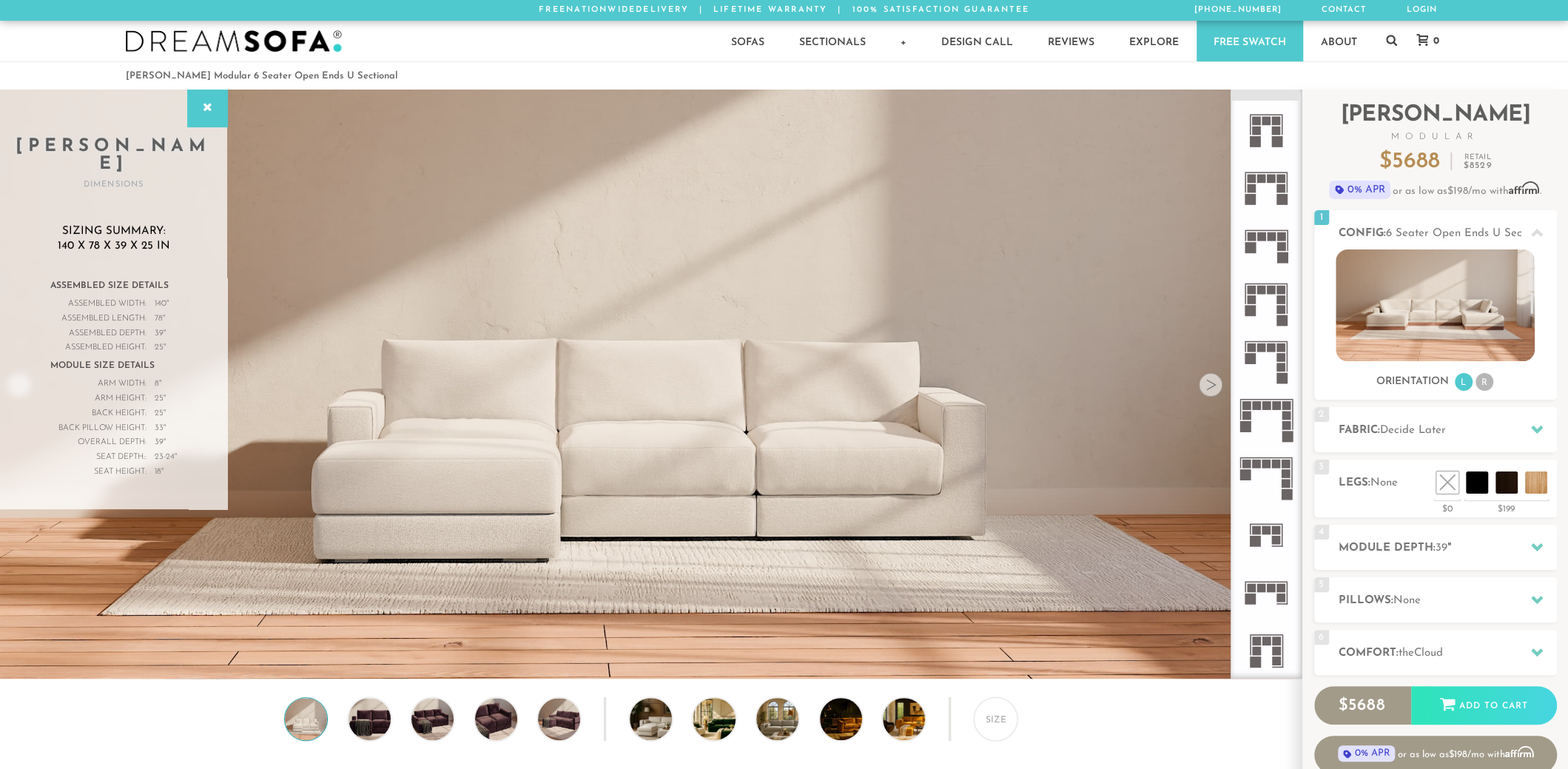
click at [1262, 576] on icon at bounding box center [1265, 592] width 58 height 58
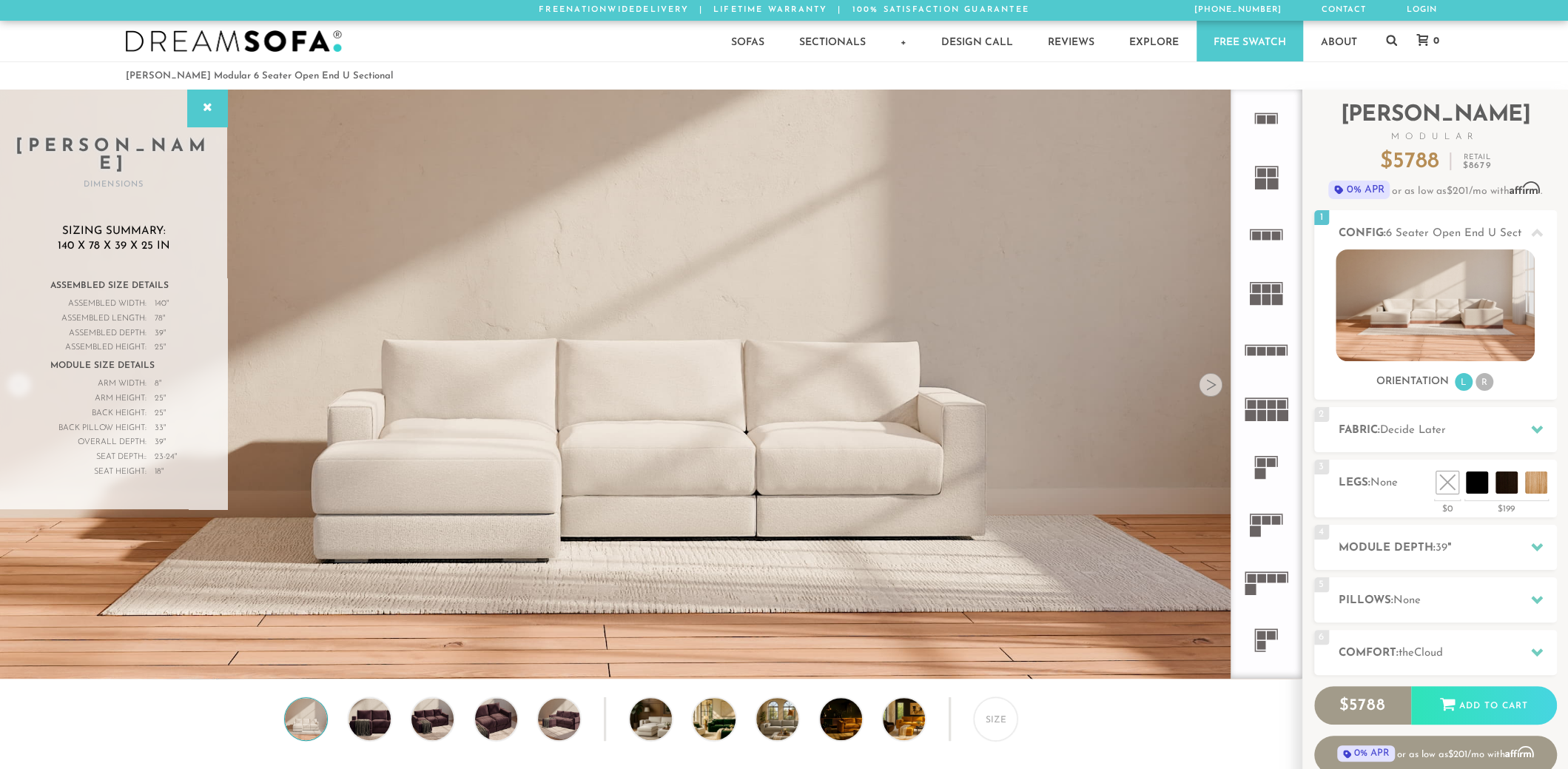
click at [1275, 233] on rect at bounding box center [1275, 235] width 9 height 9
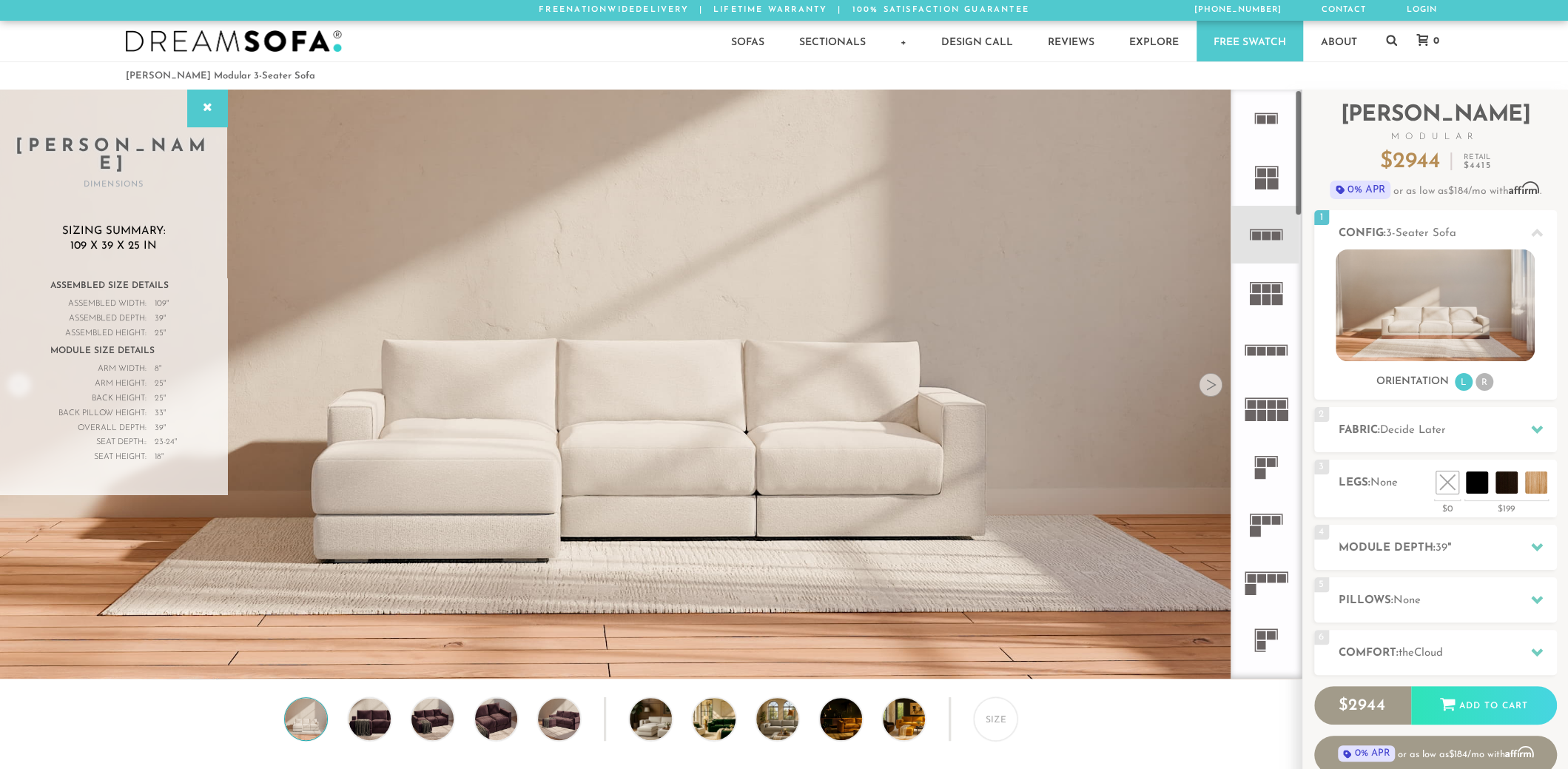
click at [1270, 346] on icon at bounding box center [1265, 350] width 58 height 58
